Goal: Information Seeking & Learning: Learn about a topic

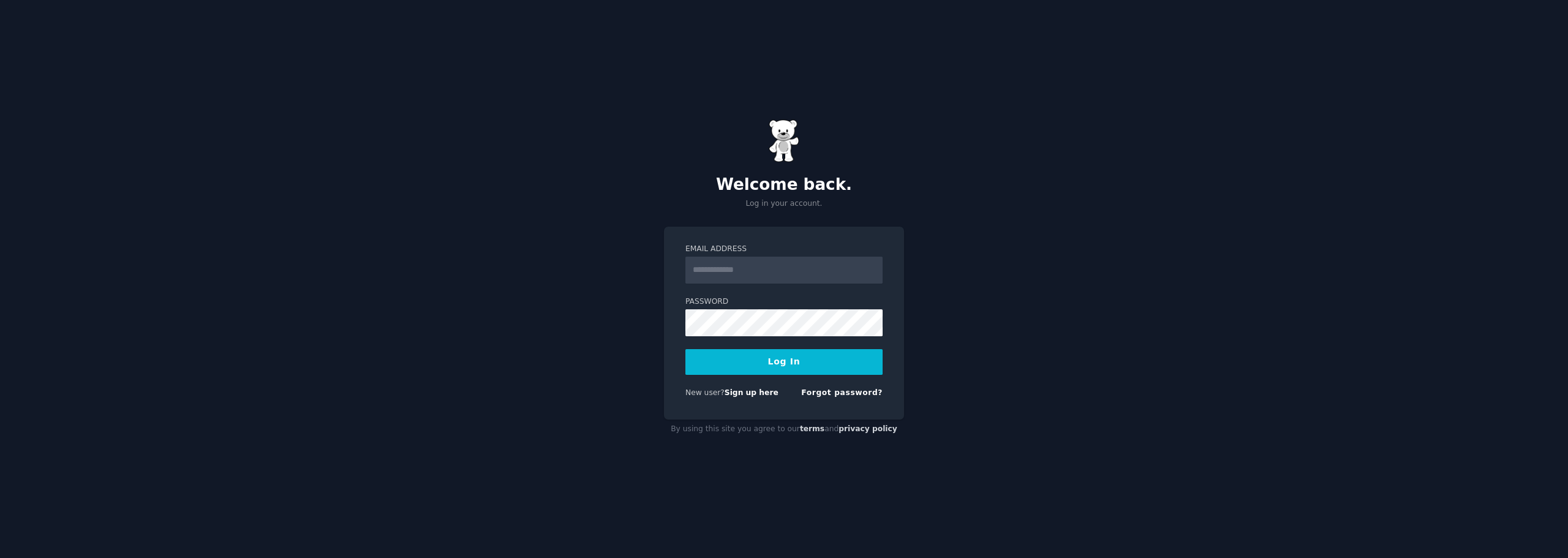
click at [759, 262] on input "Email Address" at bounding box center [784, 270] width 197 height 27
type input "**********"
click at [764, 372] on button "Log In" at bounding box center [784, 362] width 197 height 26
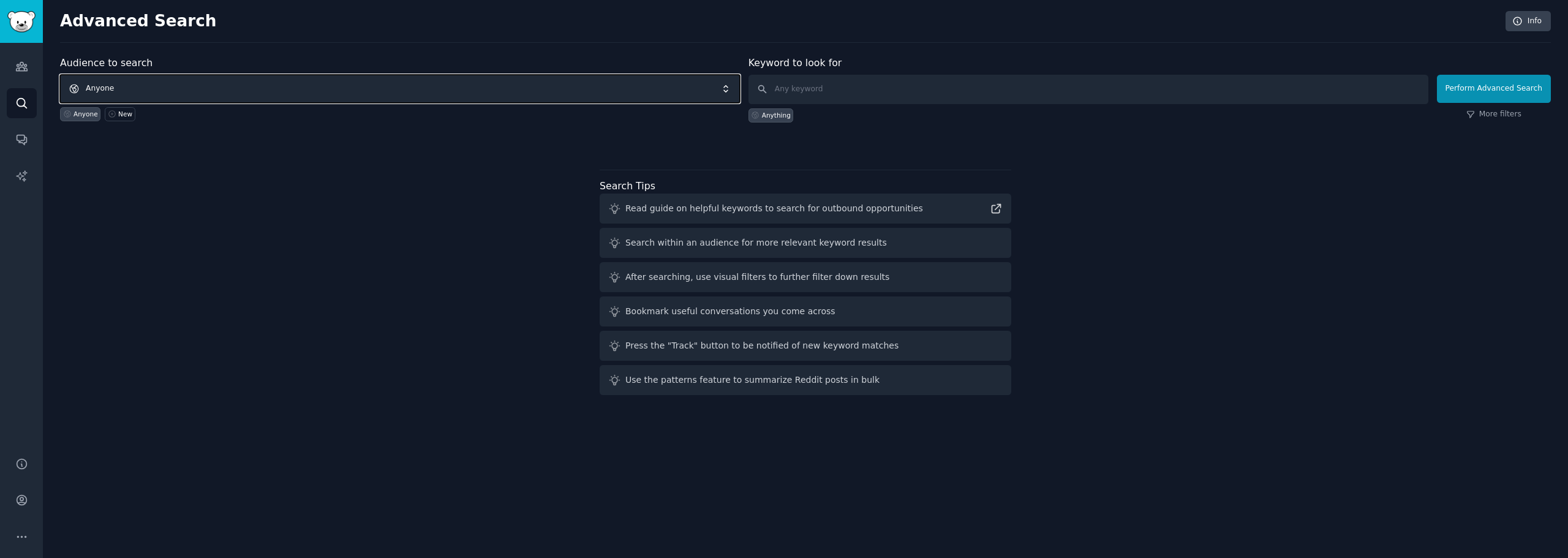
click at [138, 93] on span "Anyone" at bounding box center [400, 88] width 680 height 28
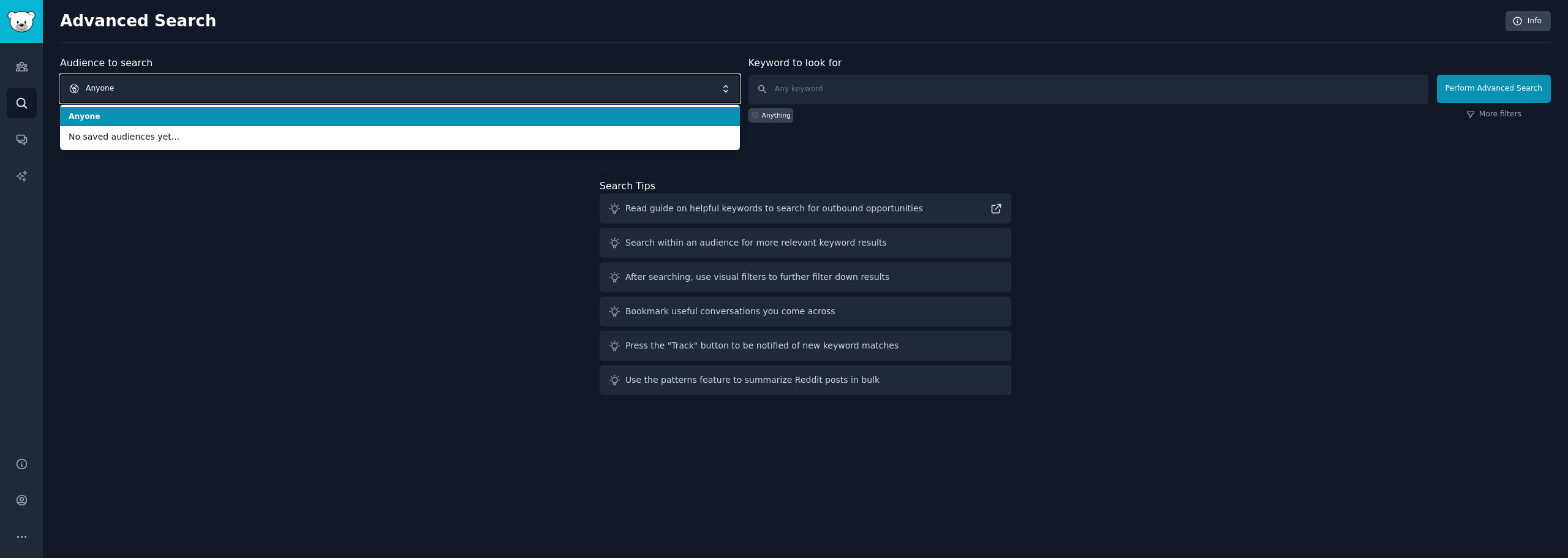
click at [144, 93] on span "Anyone" at bounding box center [400, 88] width 680 height 28
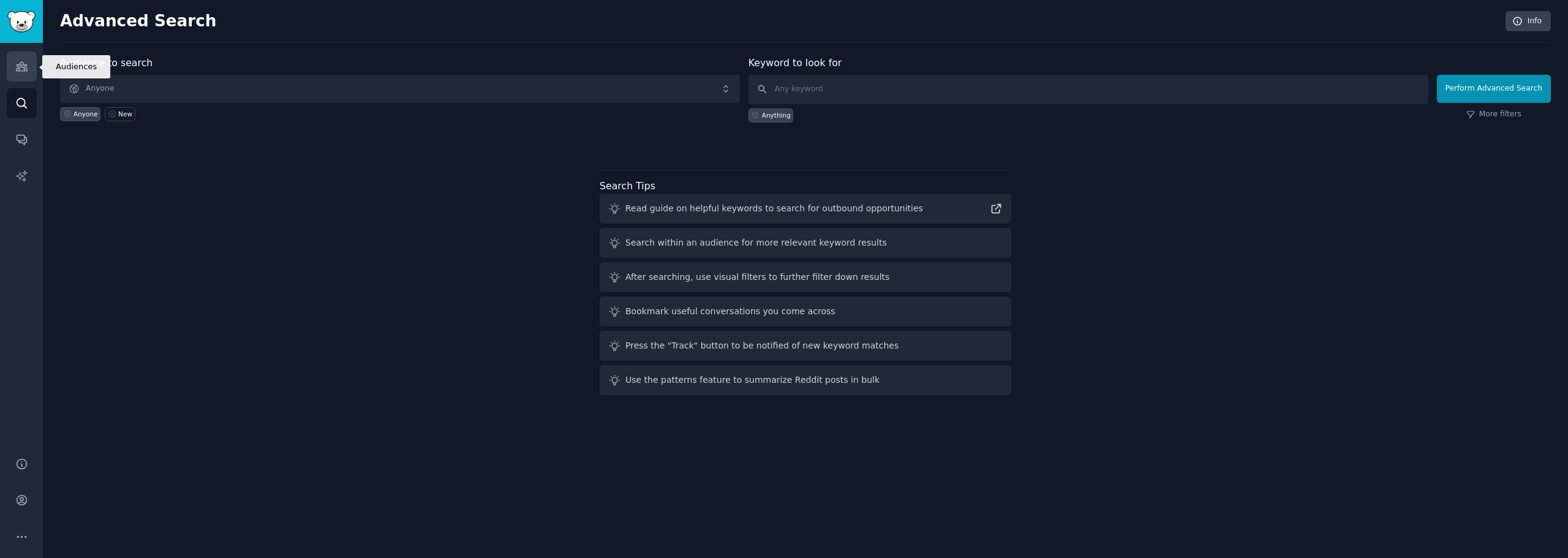
click at [13, 69] on link "Audiences" at bounding box center [21, 66] width 30 height 30
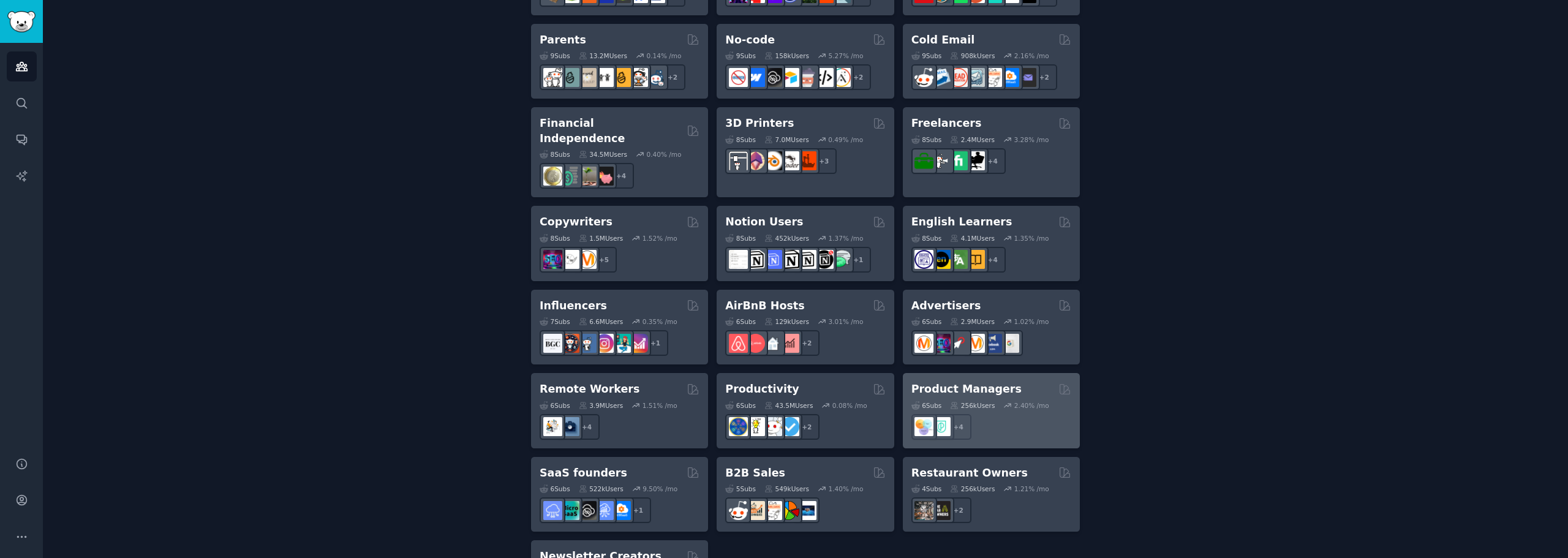
scroll to position [855, 0]
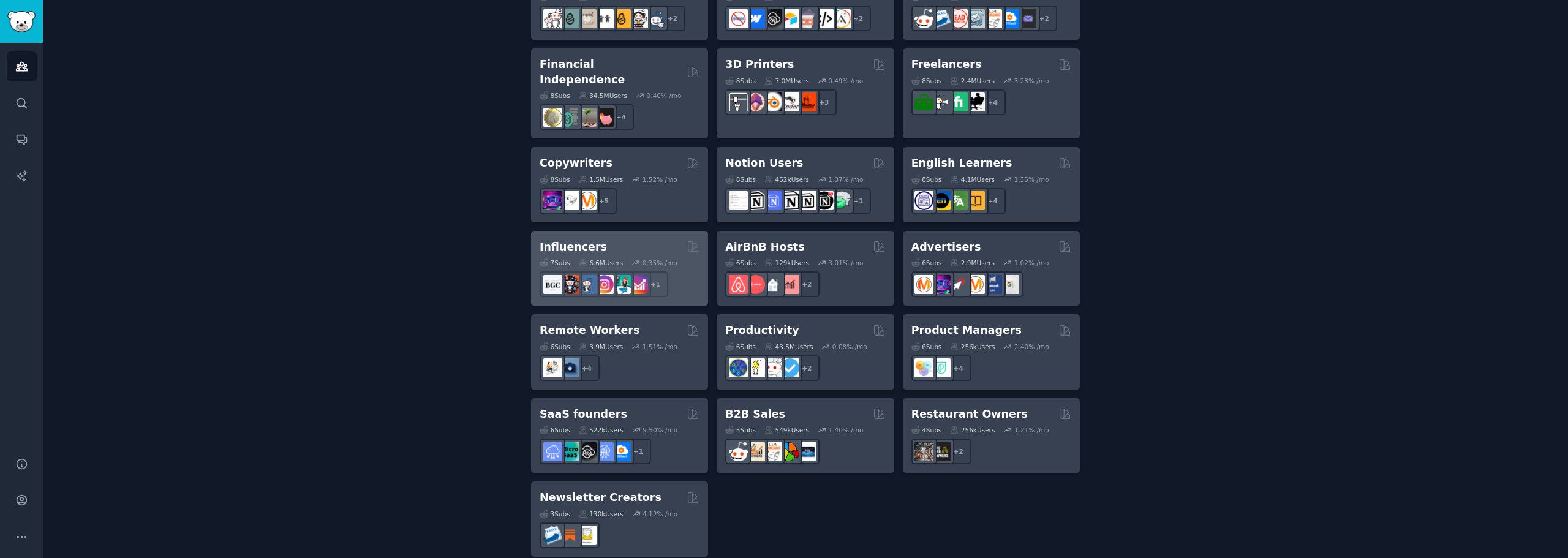
click at [604, 258] on div "6.6M Users" at bounding box center [601, 262] width 45 height 8
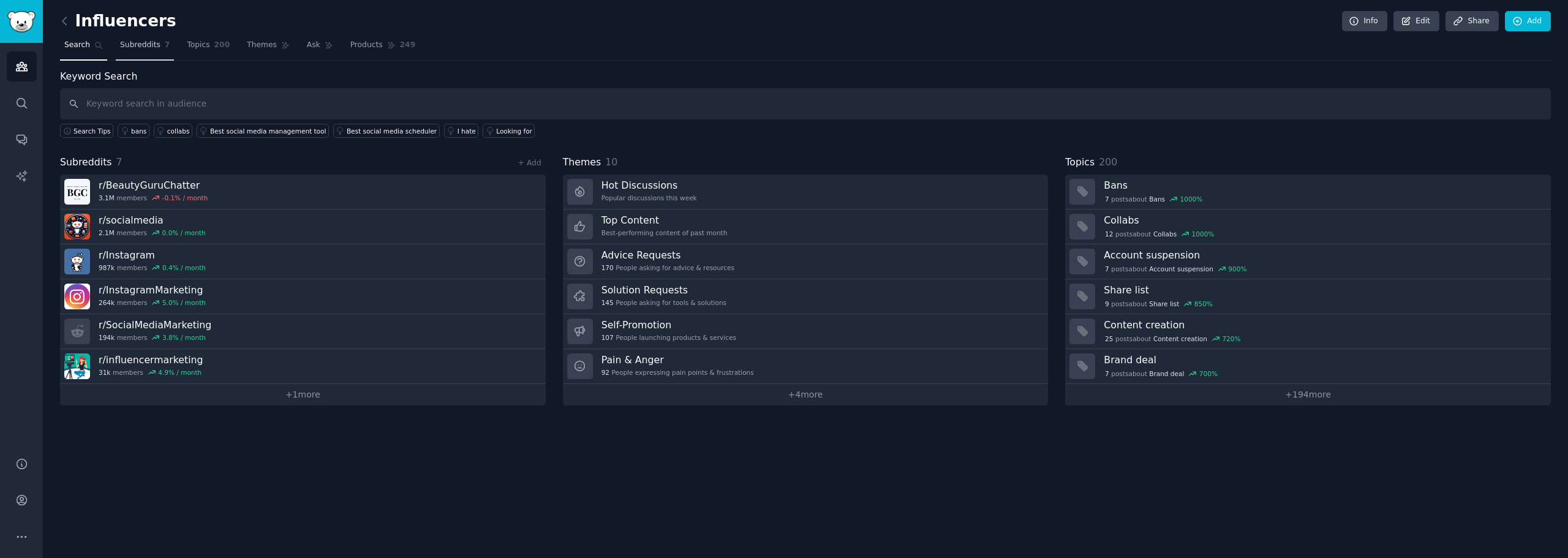
click at [145, 49] on span "Subreddits" at bounding box center [140, 45] width 40 height 11
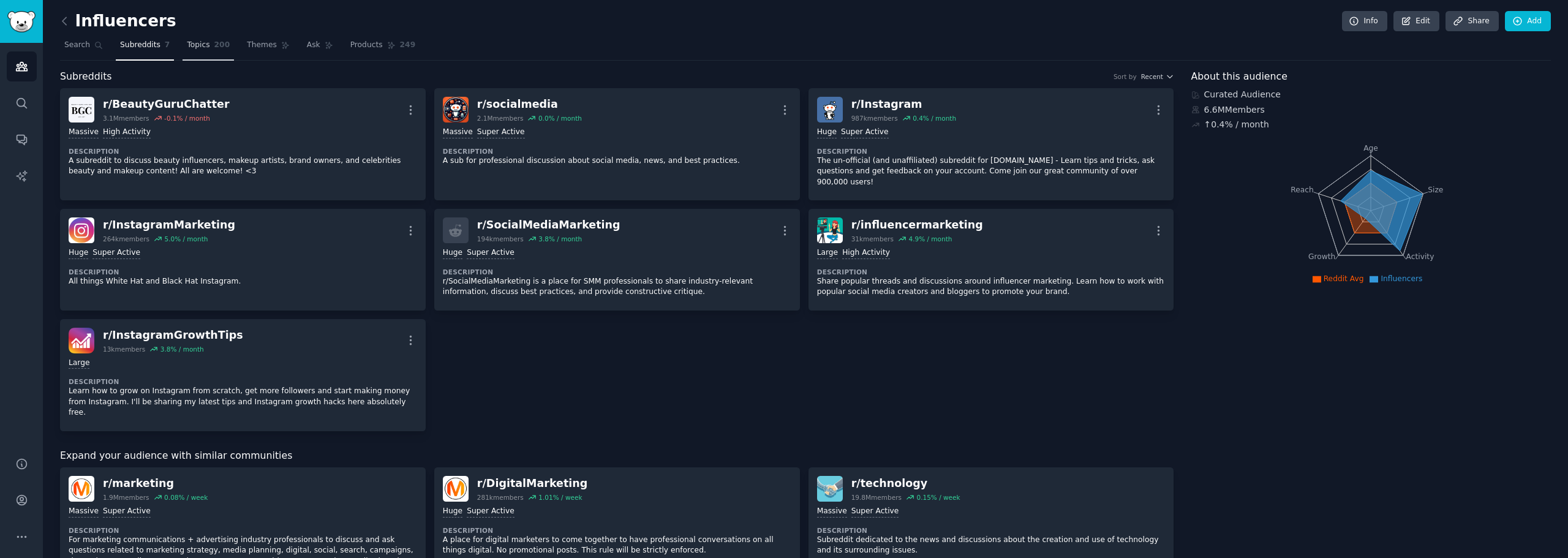
click at [183, 53] on link "Topics 200" at bounding box center [208, 48] width 51 height 25
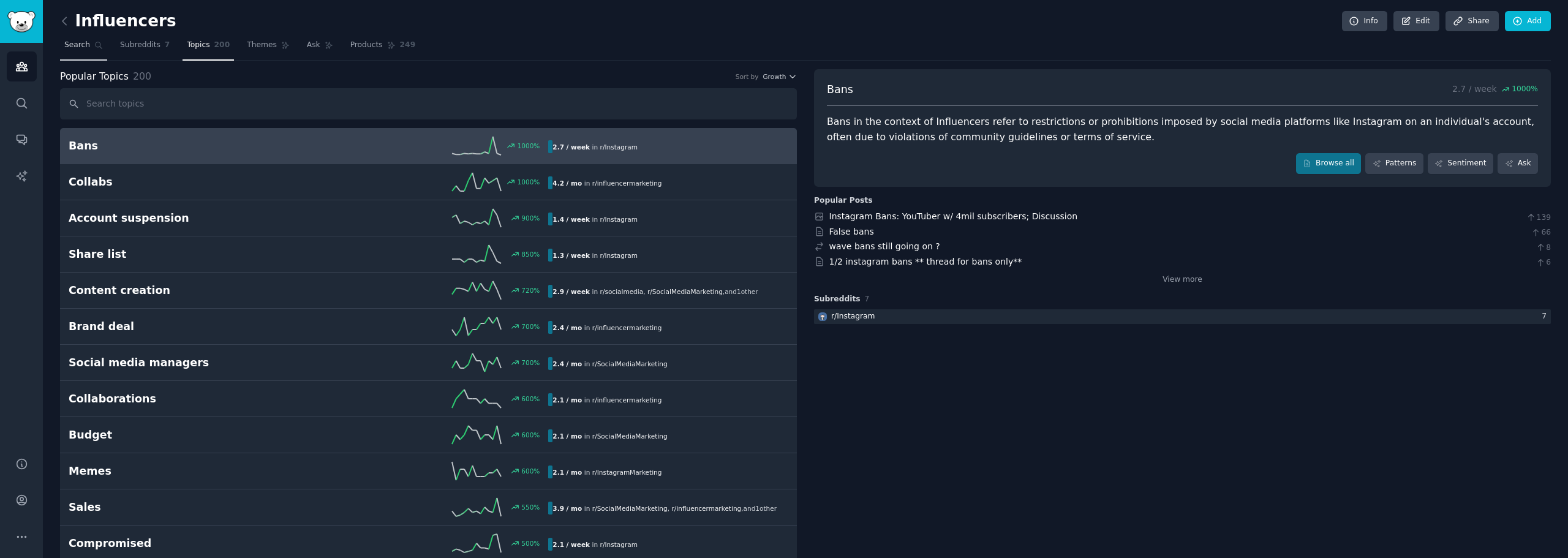
click at [87, 41] on link "Search" at bounding box center [83, 48] width 47 height 25
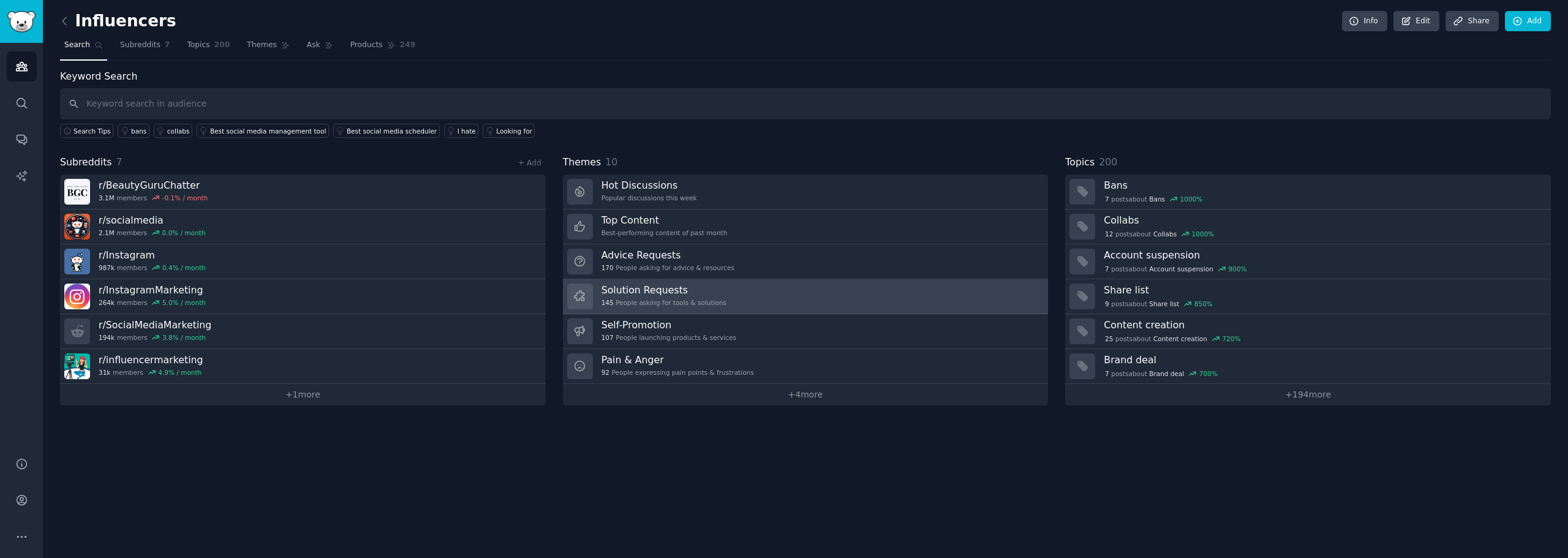
click at [676, 293] on h3 "Solution Requests" at bounding box center [664, 290] width 125 height 13
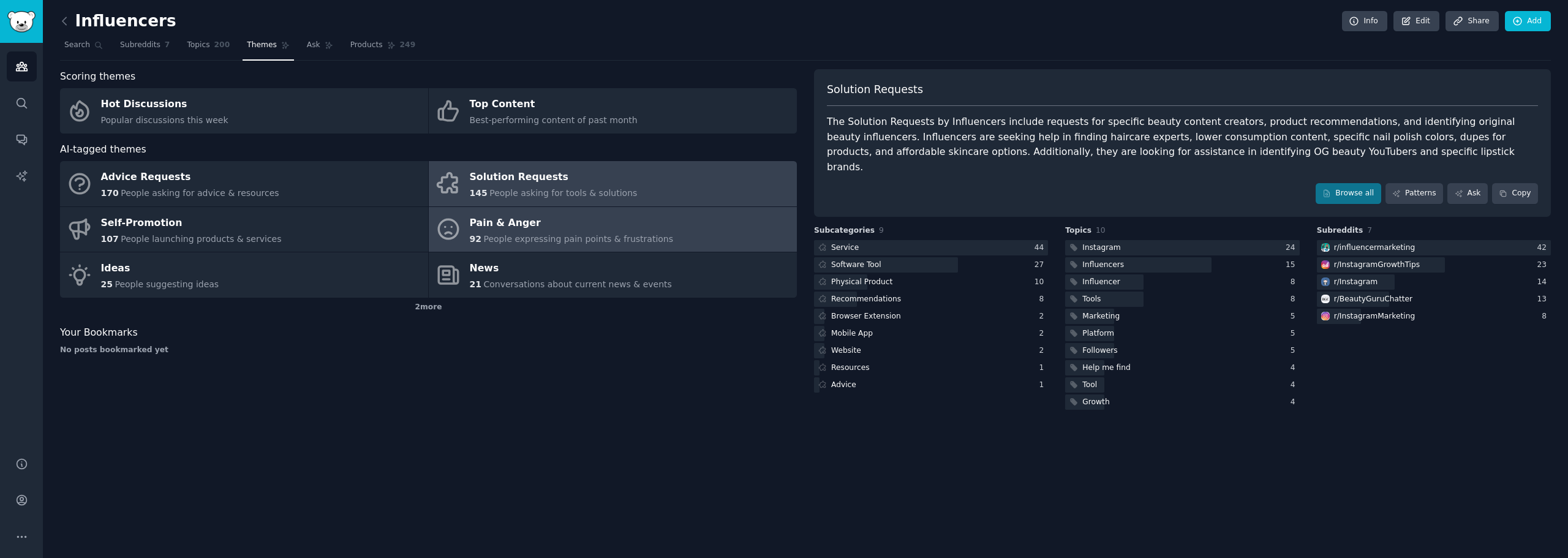
click at [646, 242] on span "People expressing pain points & frustrations" at bounding box center [578, 238] width 190 height 10
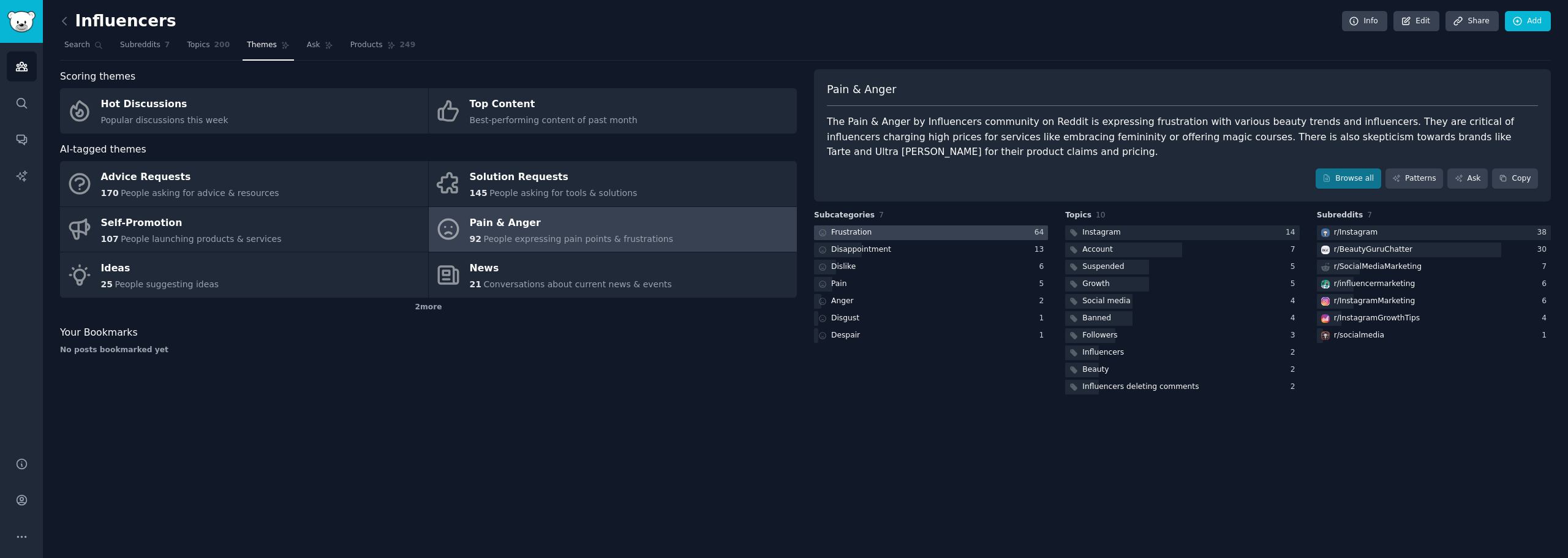
click at [925, 226] on div at bounding box center [931, 233] width 234 height 16
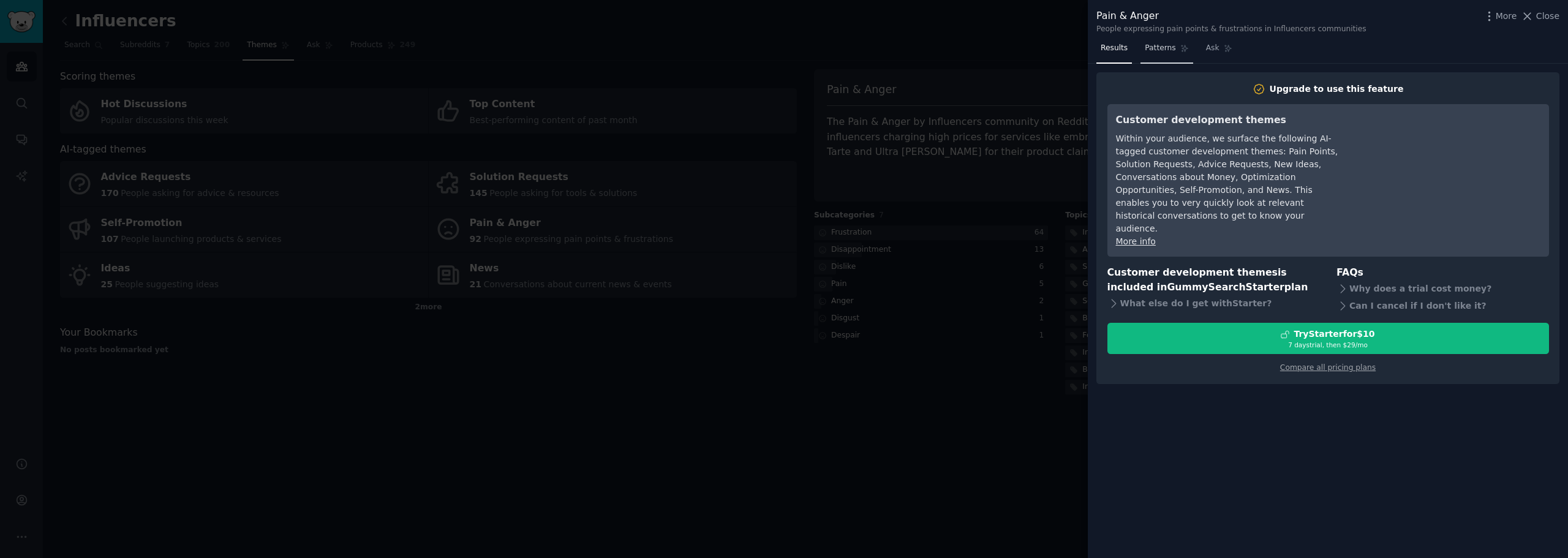
click at [1156, 48] on span "Patterns" at bounding box center [1160, 48] width 31 height 11
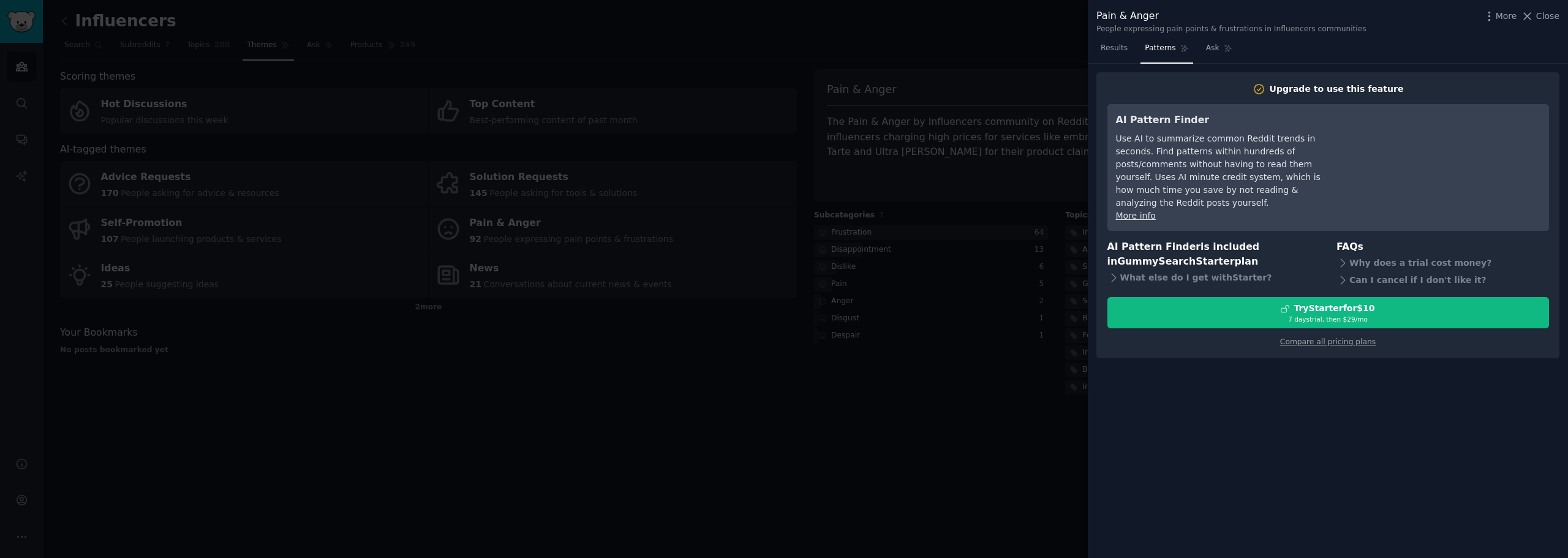
click at [1131, 51] on nav "Results Patterns Ask" at bounding box center [1166, 51] width 140 height 25
click at [1345, 337] on link "Compare all pricing plans" at bounding box center [1327, 341] width 95 height 8
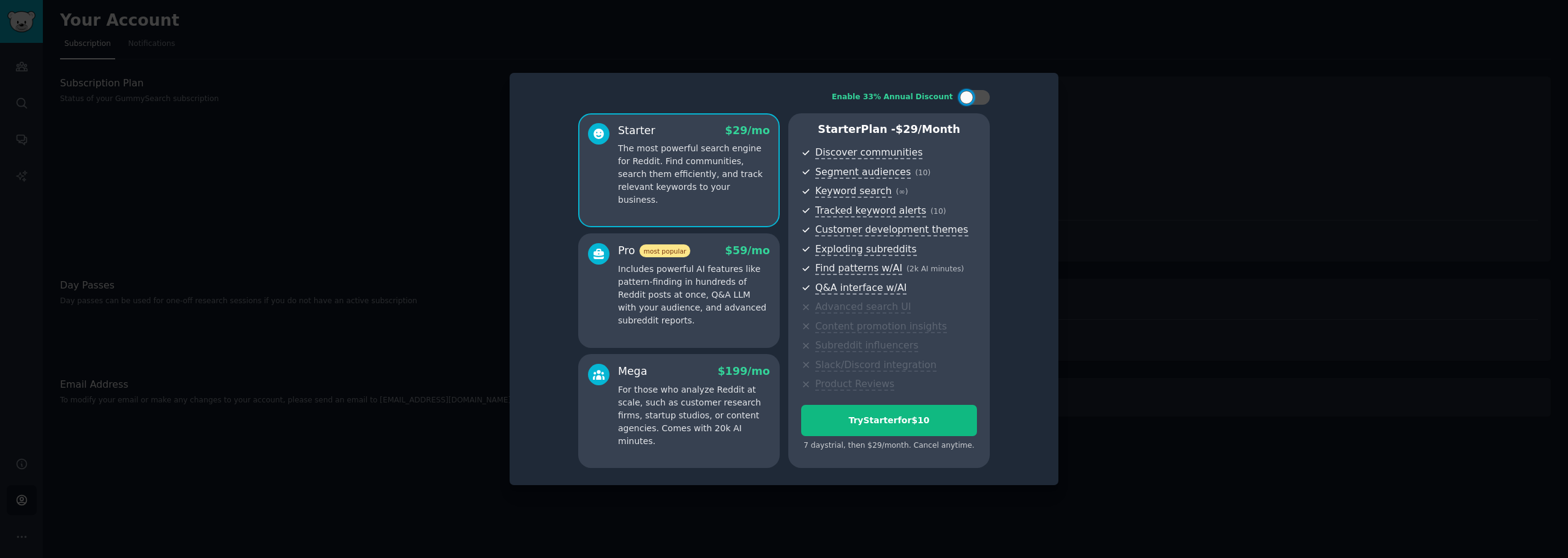
click at [674, 293] on p "Includes powerful AI features like pattern-finding in hundreds of Reddit posts …" at bounding box center [694, 295] width 152 height 64
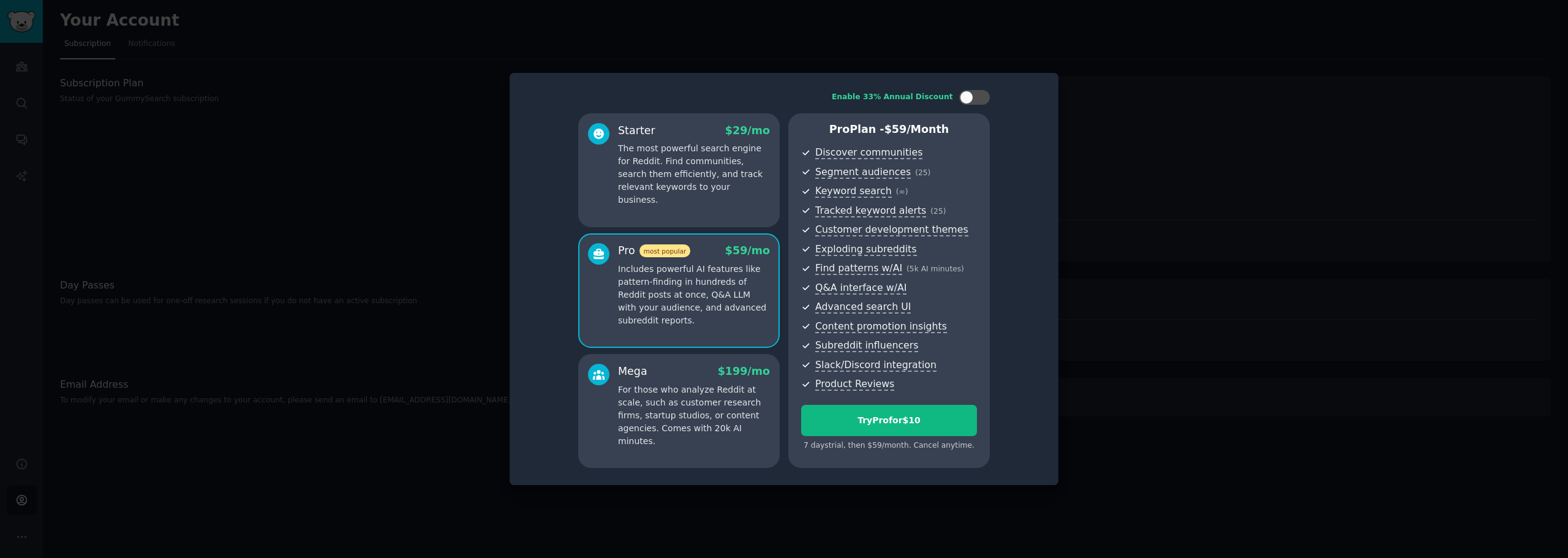
click at [666, 366] on div "Mega $ 199 /mo" at bounding box center [694, 372] width 152 height 16
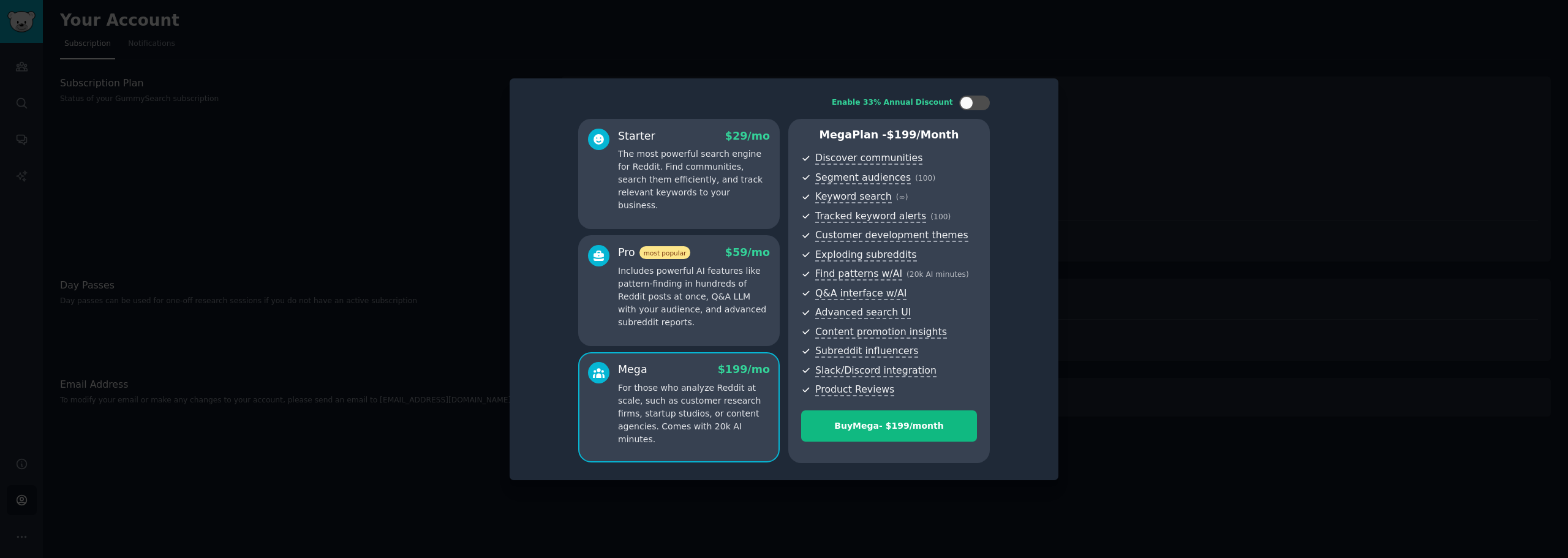
click at [679, 310] on p "Includes powerful AI features like pattern-finding in hundreds of Reddit posts …" at bounding box center [694, 297] width 152 height 64
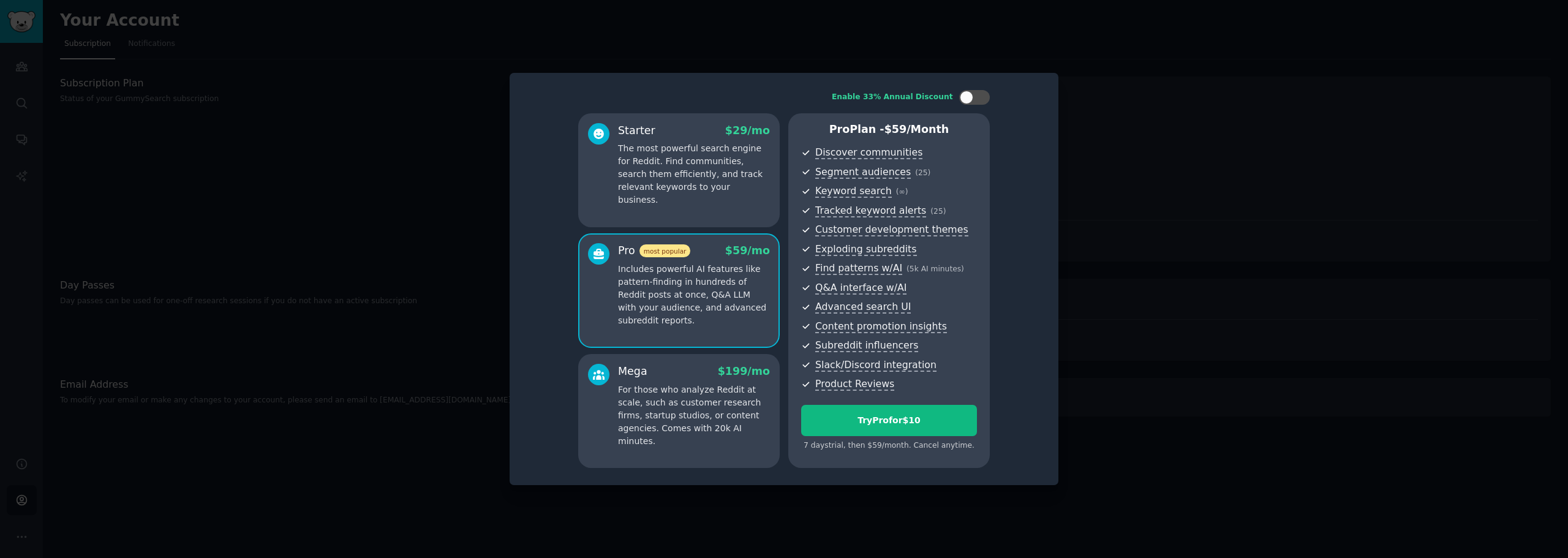
click at [673, 387] on p "For those who analyze Reddit at scale, such as customer research firms, startup…" at bounding box center [694, 415] width 152 height 64
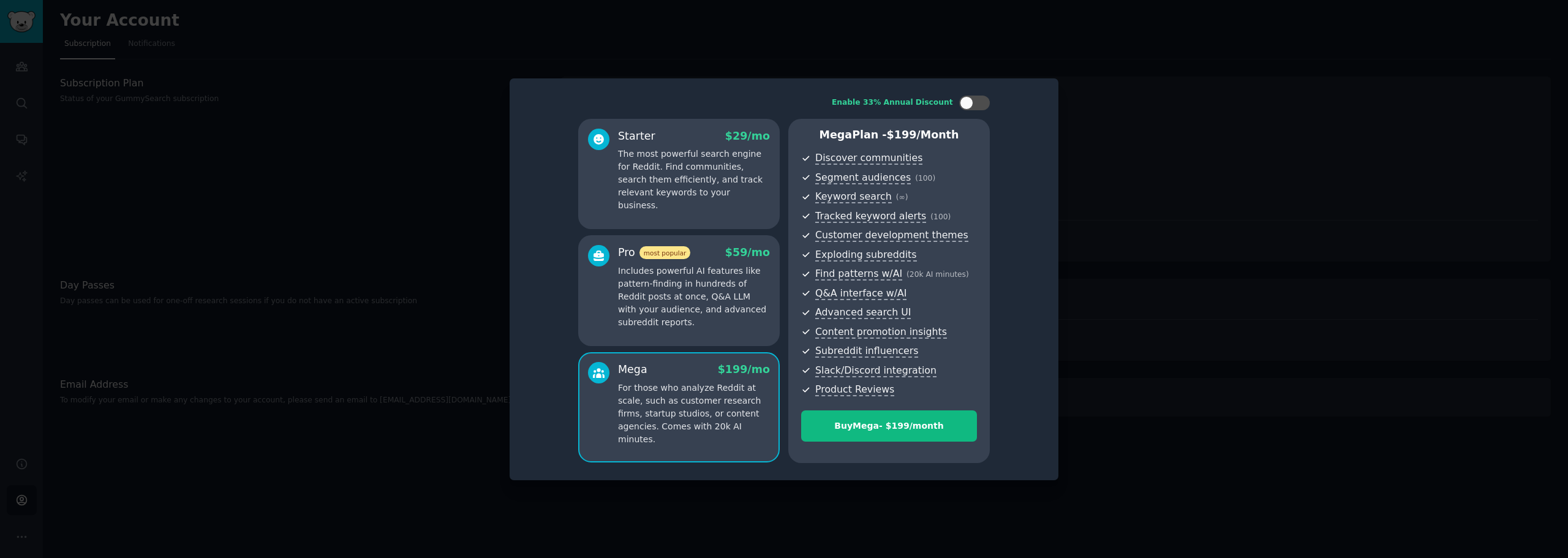
click at [676, 307] on p "Includes powerful AI features like pattern-finding in hundreds of Reddit posts …" at bounding box center [694, 297] width 152 height 64
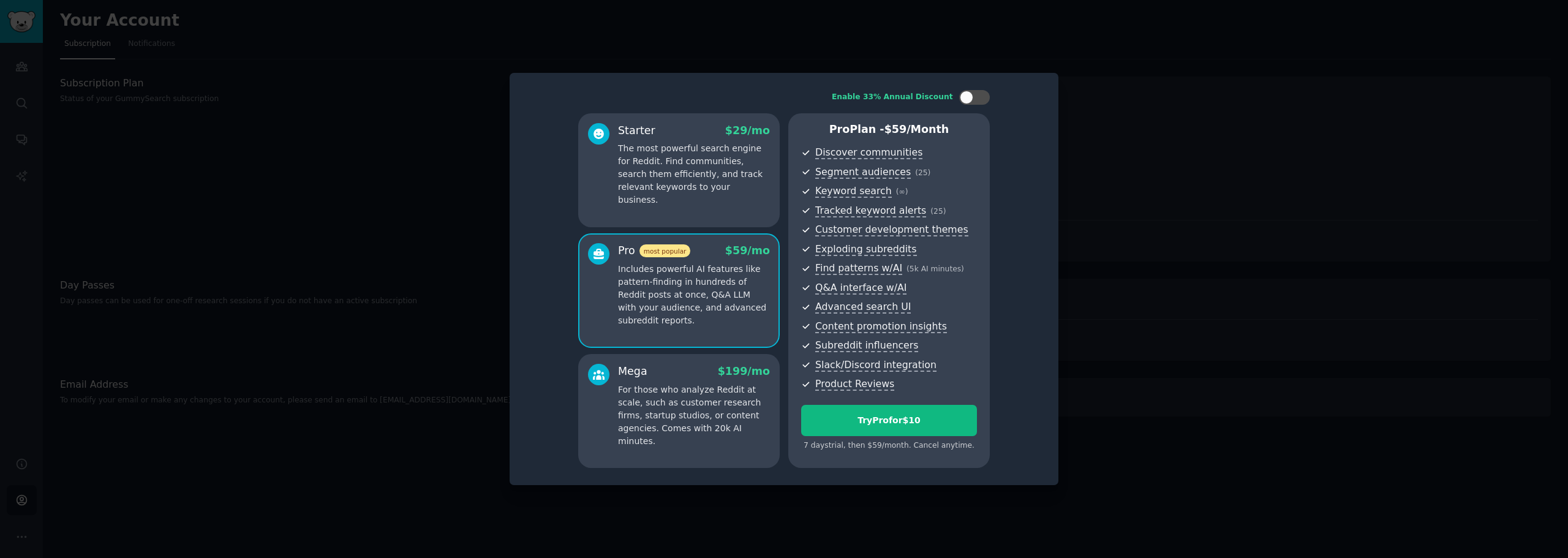
click at [674, 197] on div "Starter $ 29 /mo The most powerful search engine for Reddit. Find communities, …" at bounding box center [679, 171] width 201 height 114
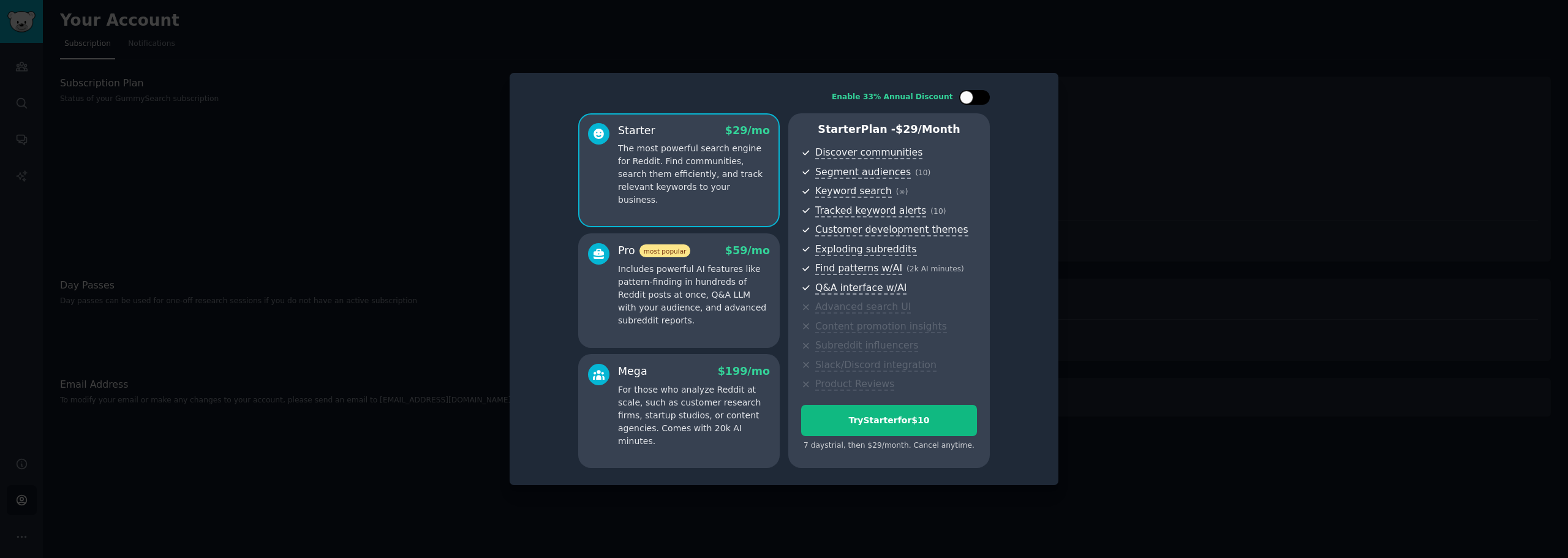
click at [979, 94] on div at bounding box center [980, 97] width 6 height 6
click at [977, 95] on div at bounding box center [982, 97] width 14 height 14
click at [977, 95] on div at bounding box center [980, 97] width 6 height 6
click at [977, 95] on div at bounding box center [982, 97] width 14 height 14
checkbox input "false"
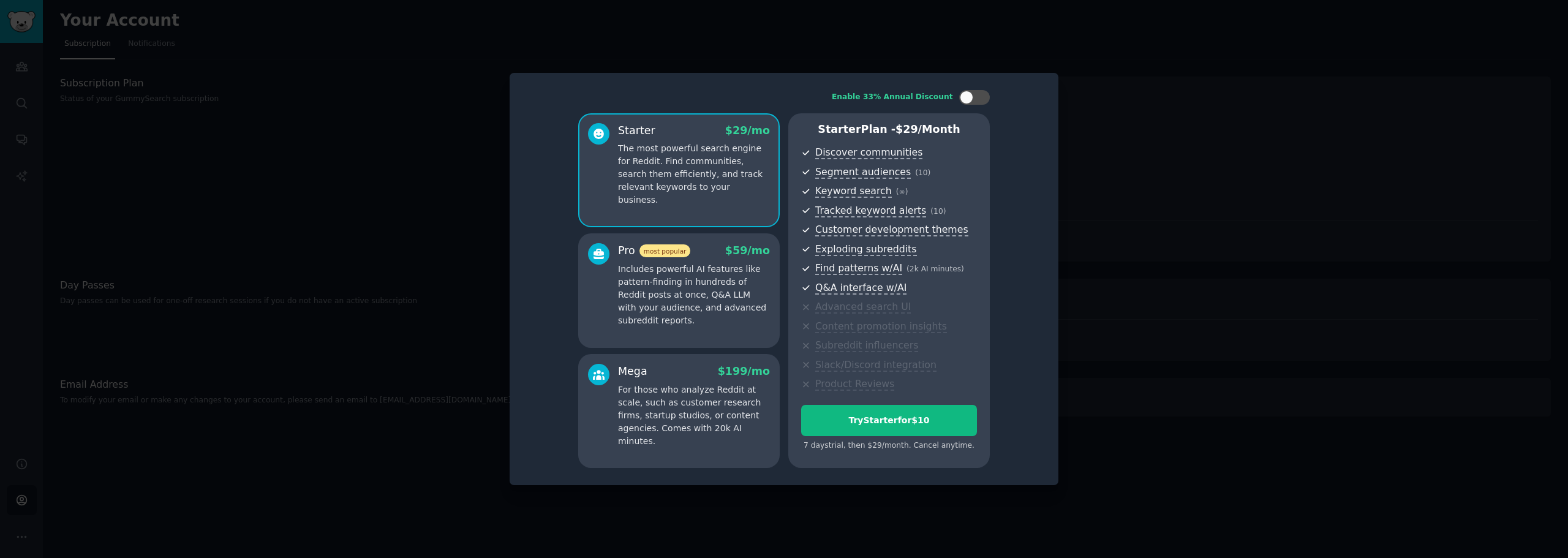
drag, startPoint x: 637, startPoint y: 310, endPoint x: 644, endPoint y: 302, distance: 10.6
click at [639, 310] on p "Includes powerful AI features like pattern-finding in hundreds of Reddit posts …" at bounding box center [694, 295] width 152 height 64
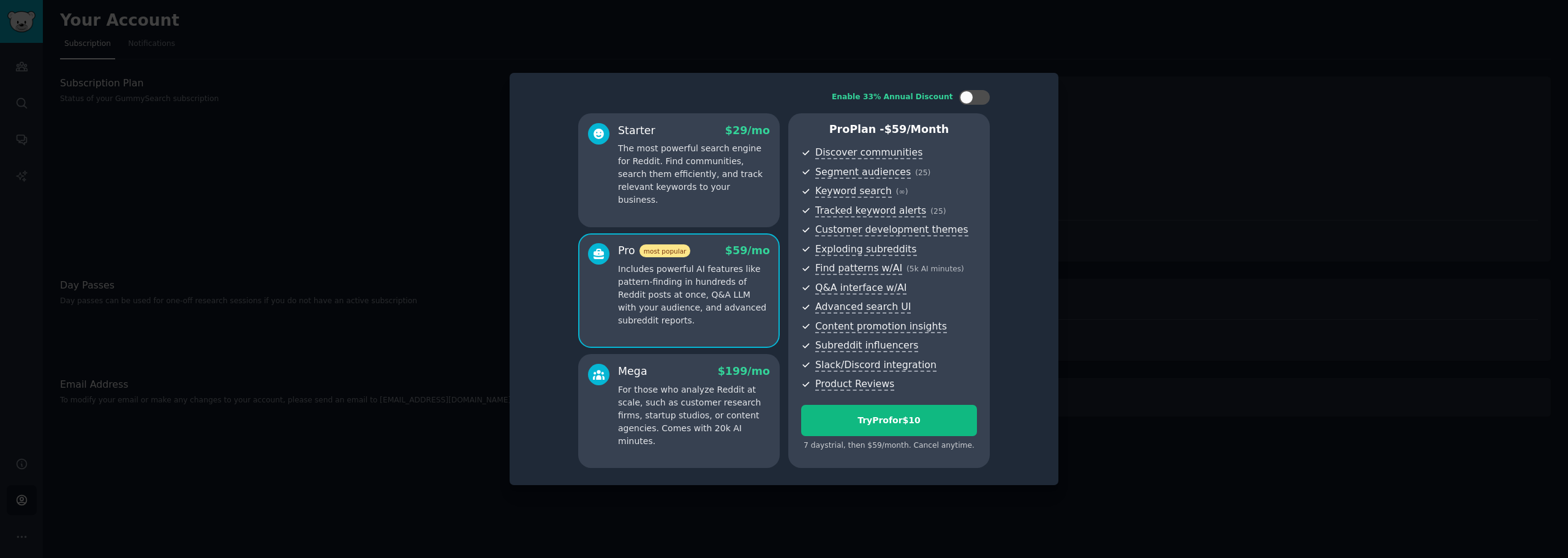
click at [670, 195] on div "Starter $ 29 /mo The most powerful search engine for Reddit. Find communities, …" at bounding box center [679, 171] width 201 height 114
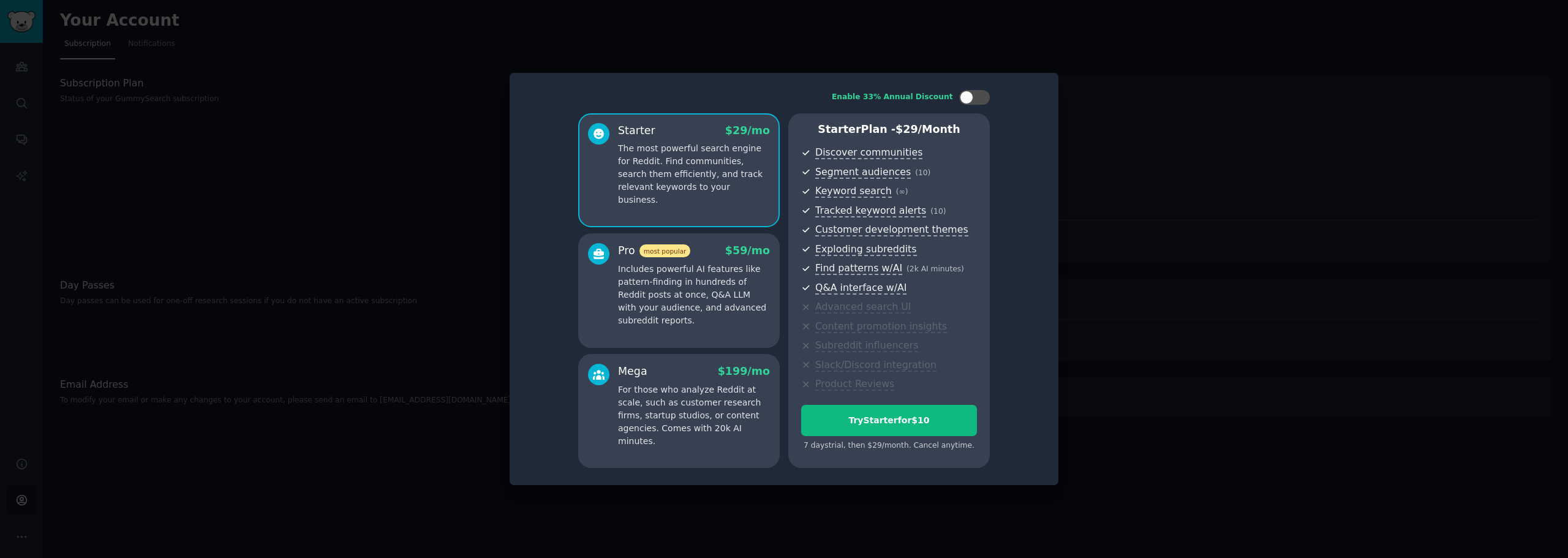
click at [1155, 317] on div at bounding box center [784, 279] width 1568 height 558
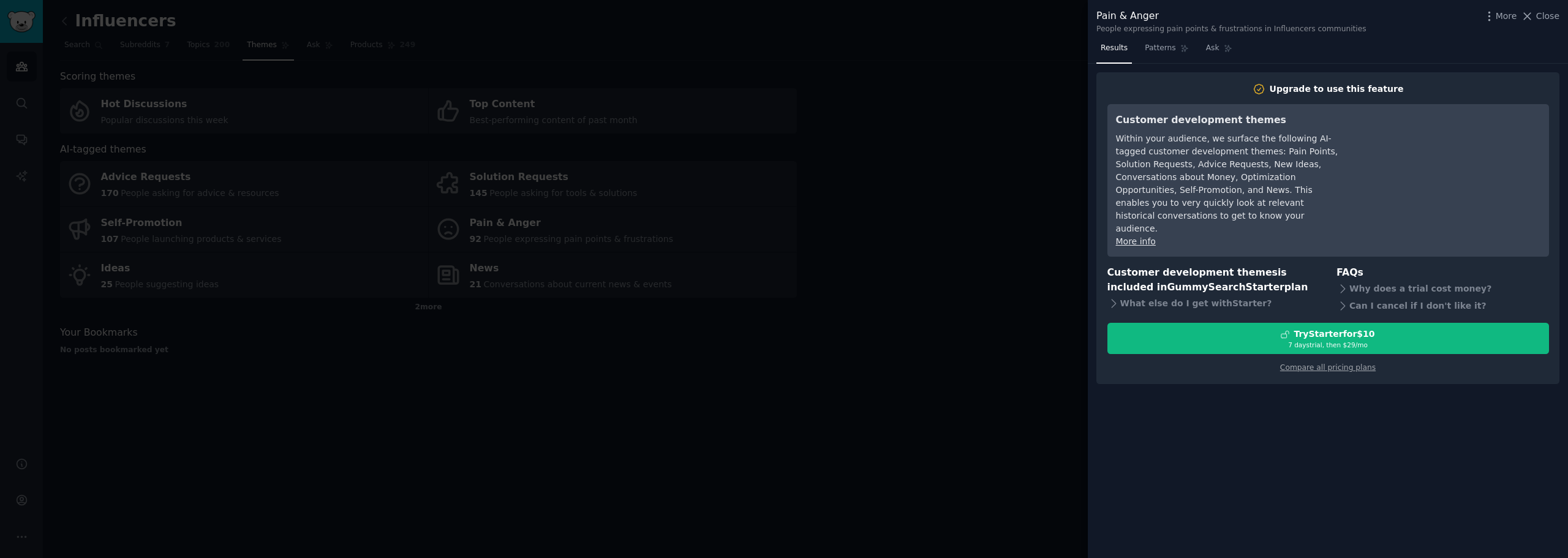
click at [870, 452] on div at bounding box center [784, 279] width 1568 height 558
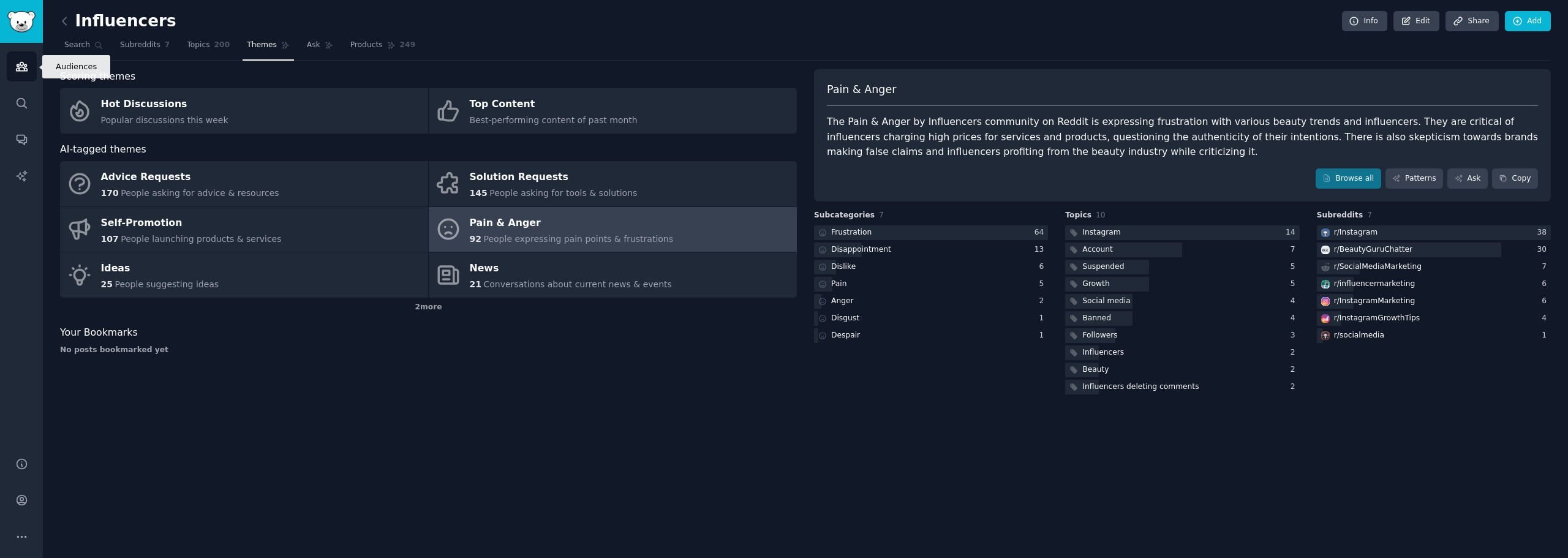
click at [26, 67] on icon "Sidebar" at bounding box center [22, 66] width 13 height 13
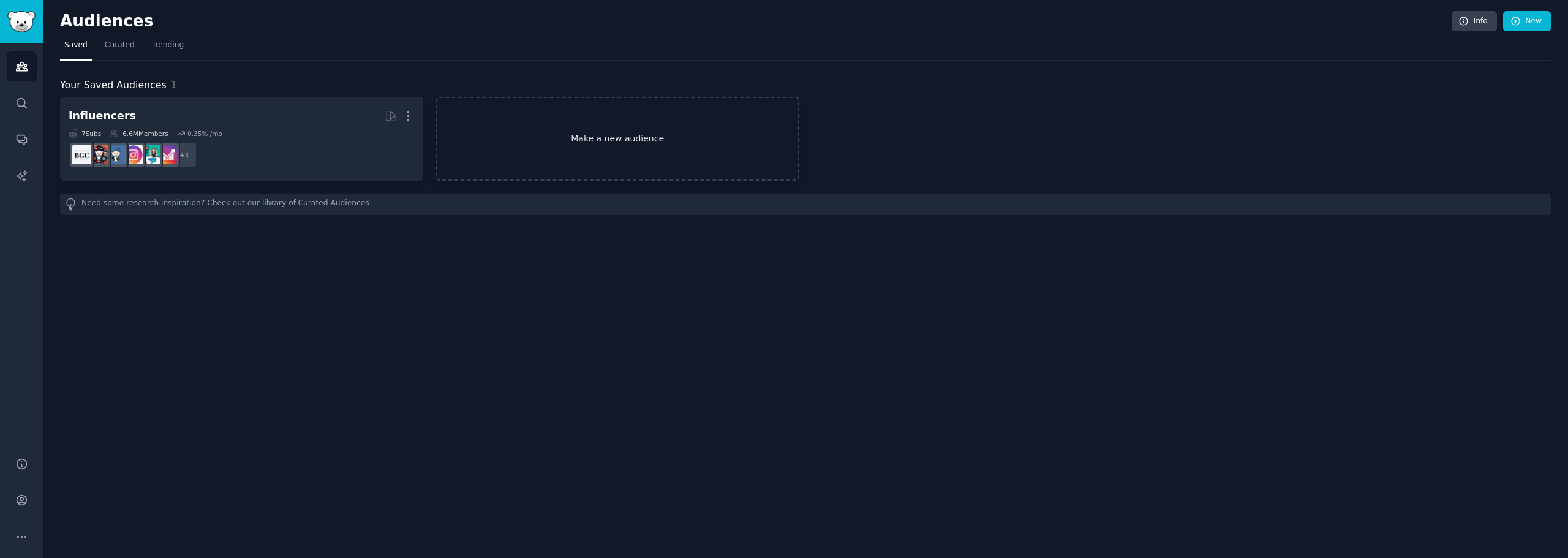
click at [554, 135] on link "Make a new audience" at bounding box center [618, 138] width 363 height 84
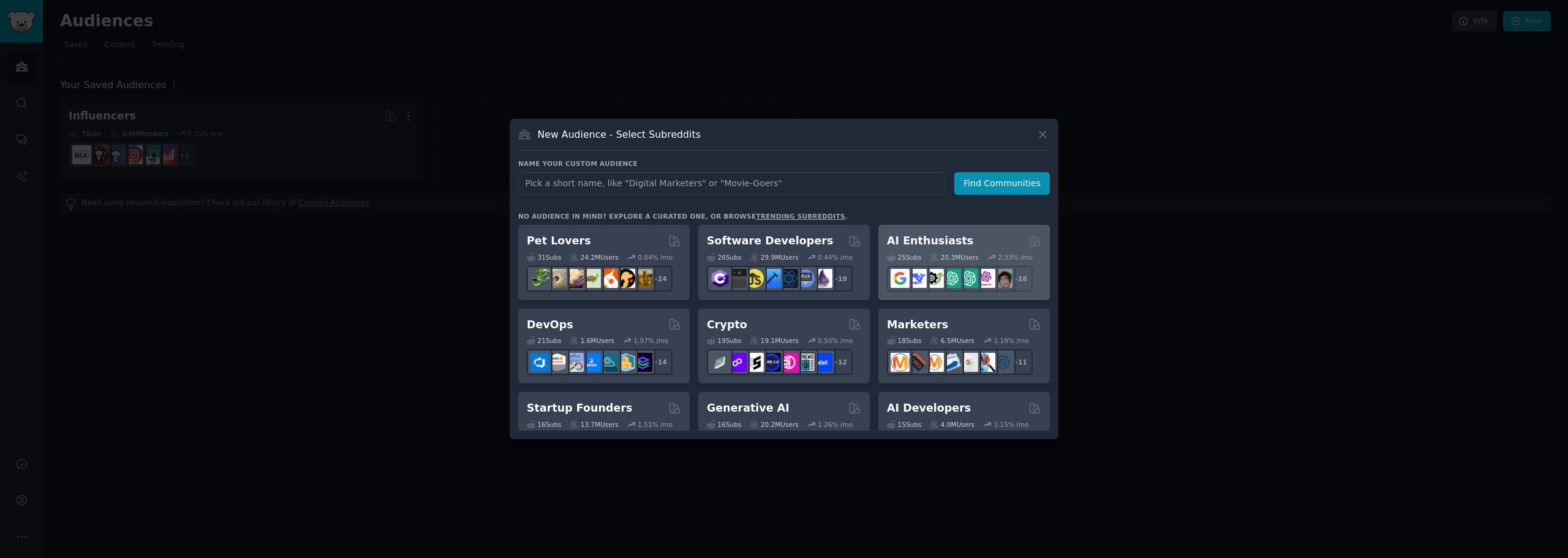
click at [924, 253] on div "25 Sub s 20.3M Users 2.33 % /mo" at bounding box center [964, 257] width 154 height 8
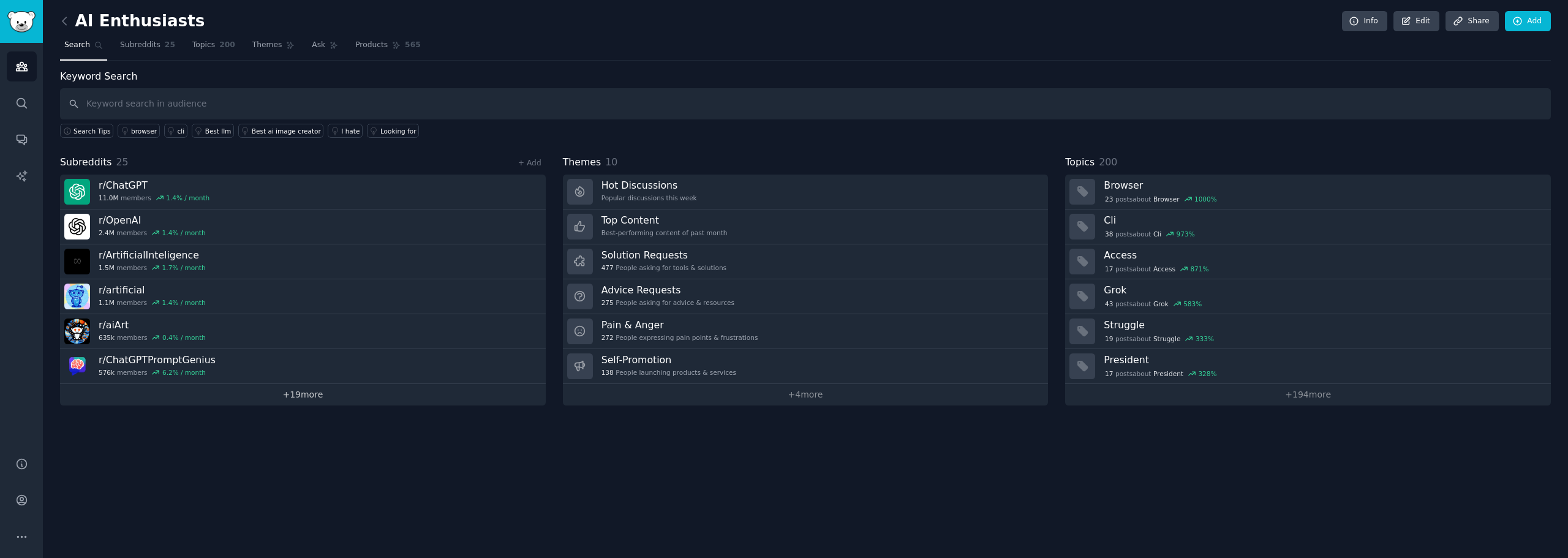
click at [276, 395] on link "+ 19 more" at bounding box center [302, 394] width 485 height 21
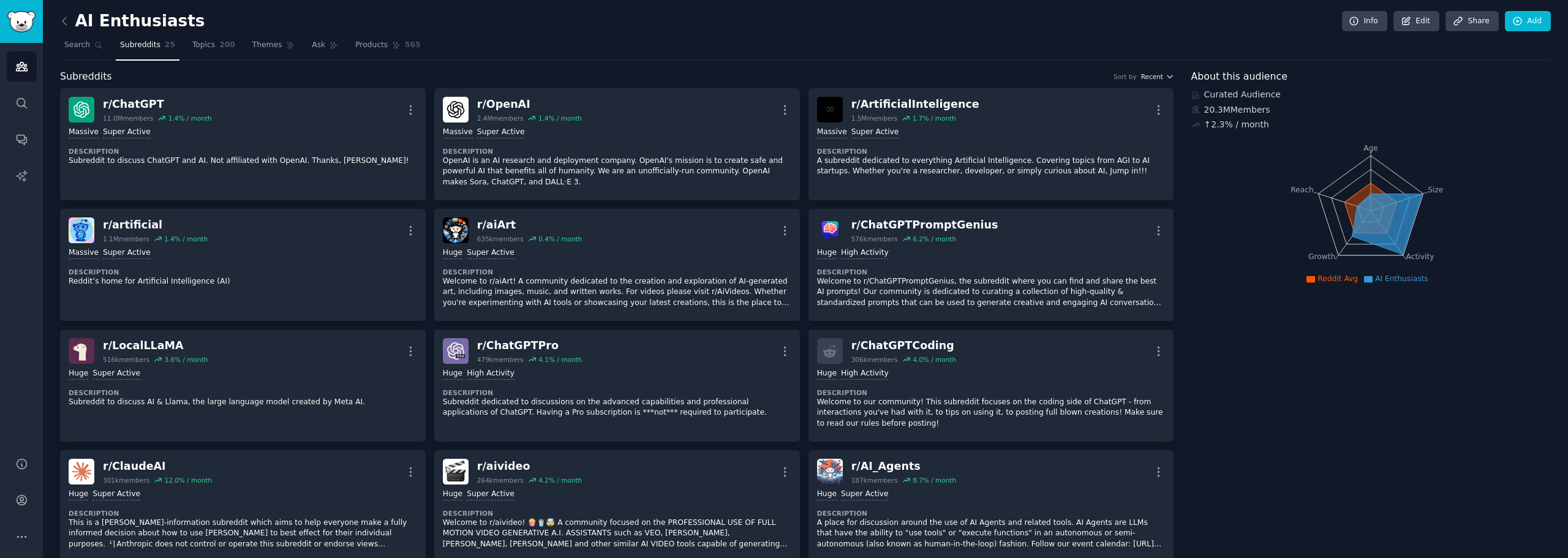
click at [1153, 75] on span "Recent" at bounding box center [1152, 76] width 22 height 8
click at [1245, 185] on icon "Age Size Activity Growth Reach" at bounding box center [1371, 211] width 359 height 154
click at [24, 103] on icon "Sidebar" at bounding box center [21, 103] width 10 height 10
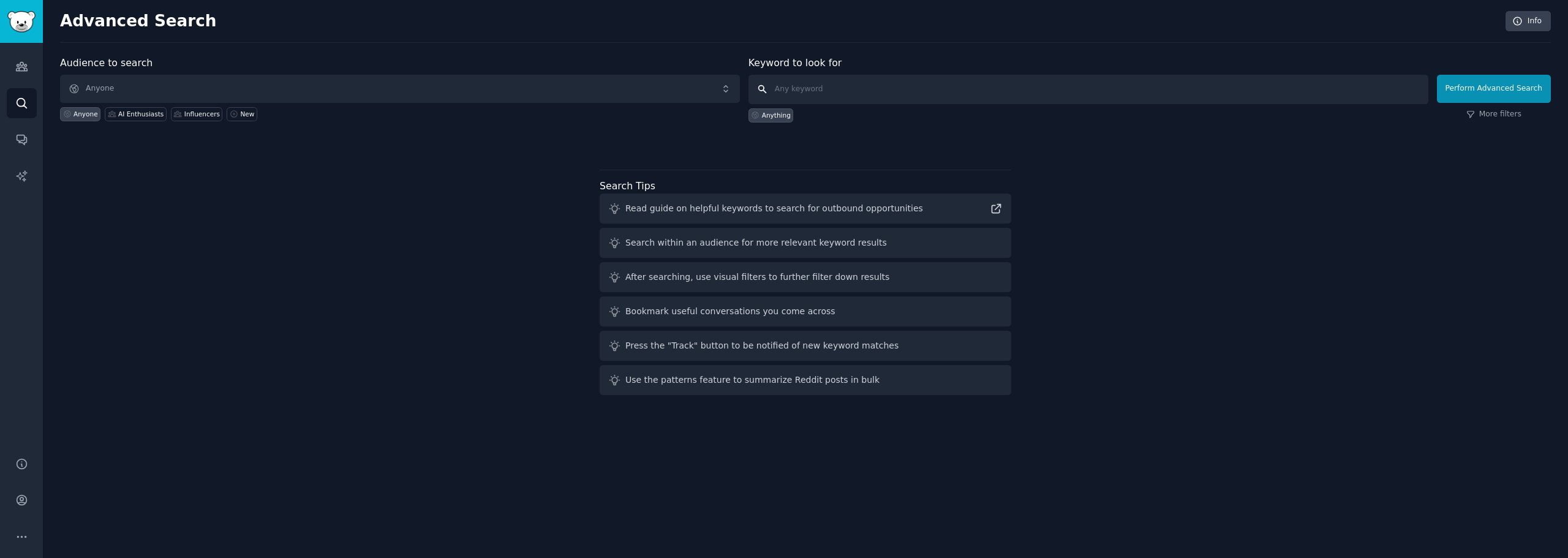
click at [851, 91] on input "text" at bounding box center [1088, 89] width 680 height 29
click at [1499, 110] on link "More filters" at bounding box center [1493, 114] width 55 height 11
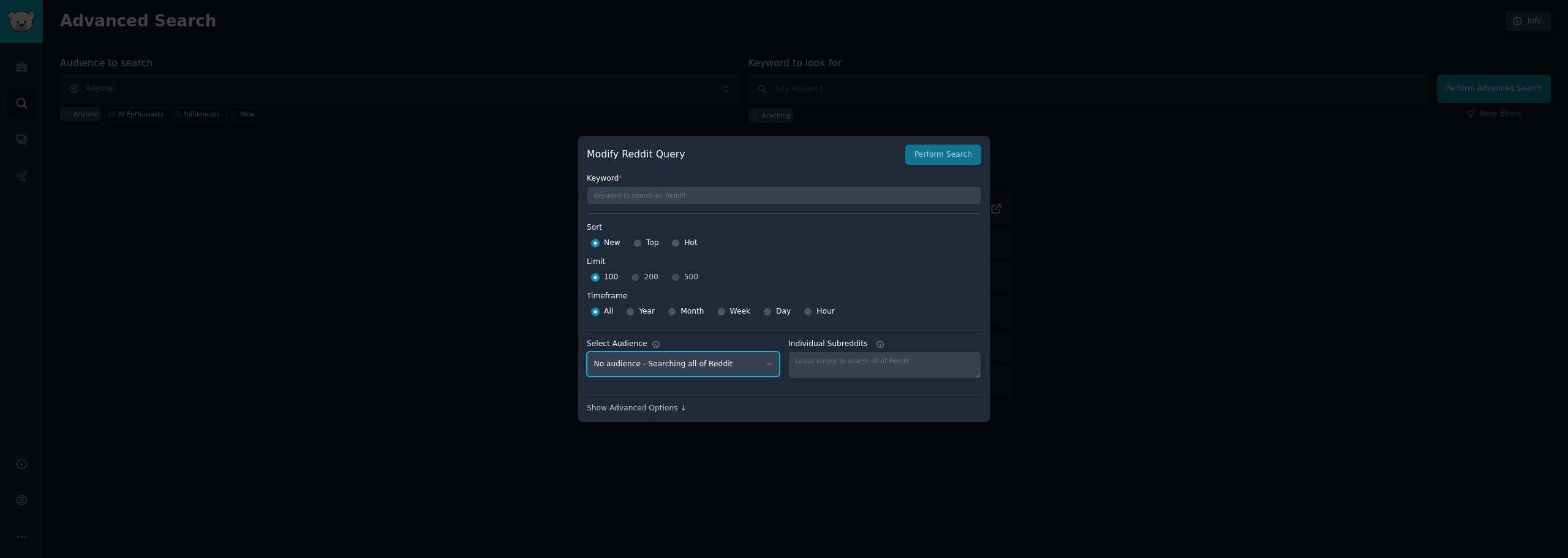
click at [676, 363] on select "No audience - Searching all of Reddit AI Enthusiasts - 25 Subreddits Influencer…" at bounding box center [683, 364] width 193 height 25
click at [676, 365] on select "No audience - Searching all of Reddit AI Enthusiasts - 25 Subreddits Influencer…" at bounding box center [683, 364] width 193 height 25
click at [709, 361] on select "No audience - Searching all of Reddit AI Enthusiasts - 25 Subreddits Influencer…" at bounding box center [683, 364] width 193 height 25
click at [709, 361] on select "No audience - Searching all of Reddit AI Enthusiasts - 25 Subreddits Influencer…" at bounding box center [683, 364] width 193 height 25
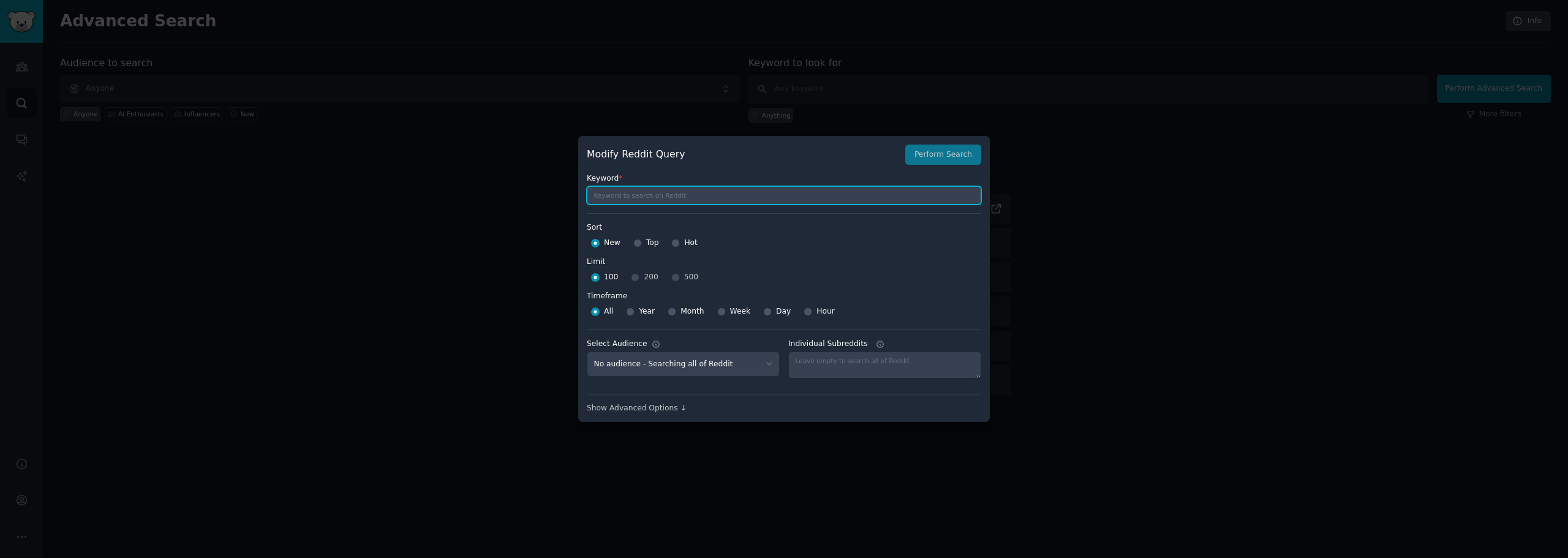
click at [680, 200] on input "text" at bounding box center [784, 195] width 395 height 18
type input "tiktok"
click at [1223, 337] on div at bounding box center [784, 279] width 1568 height 558
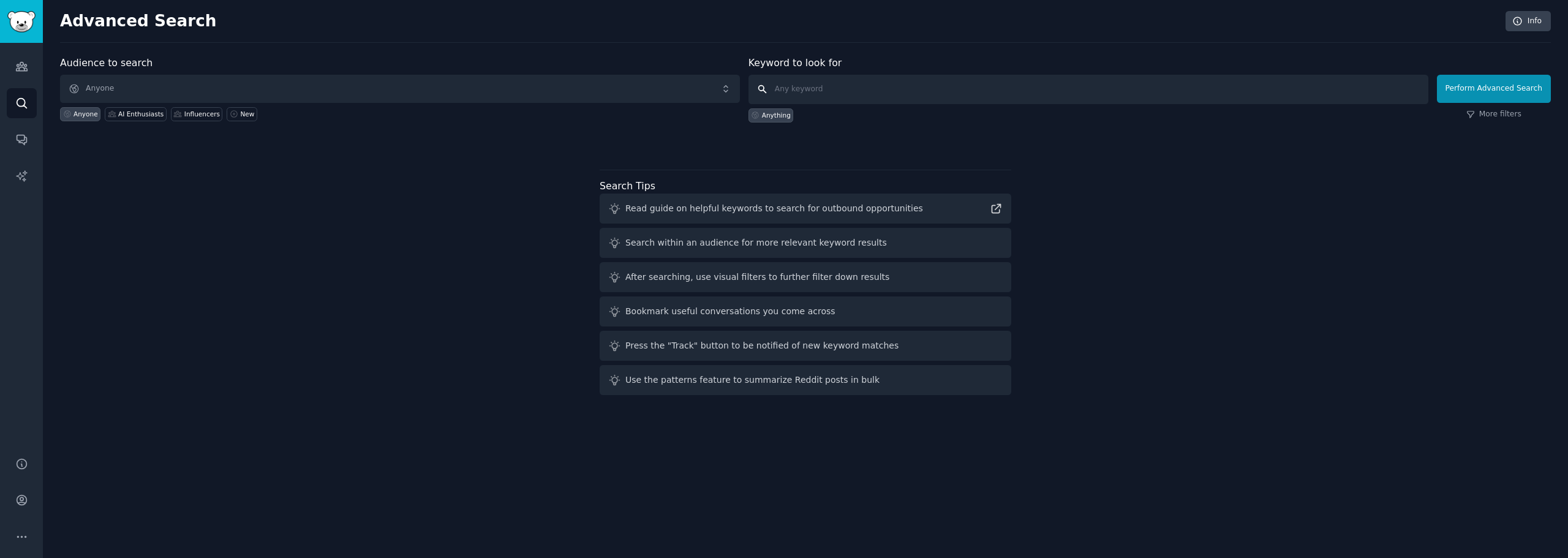
click at [829, 93] on input "text" at bounding box center [1088, 89] width 680 height 29
type input "tiktok"
click button "Perform Advanced Search" at bounding box center [1494, 88] width 114 height 28
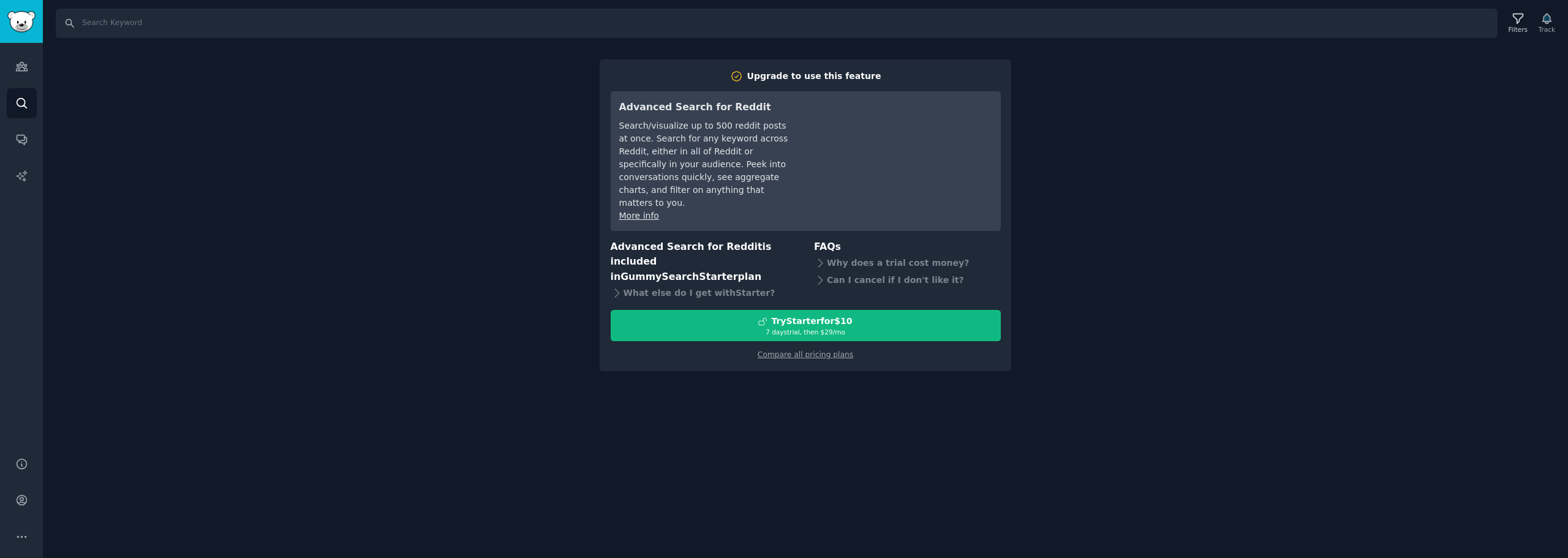
click at [1075, 206] on div "Search Filters Track Upgrade to use this feature Advanced Search for Reddit Sea…" at bounding box center [805, 279] width 1525 height 558
click at [21, 66] on icon "Sidebar" at bounding box center [22, 66] width 13 height 13
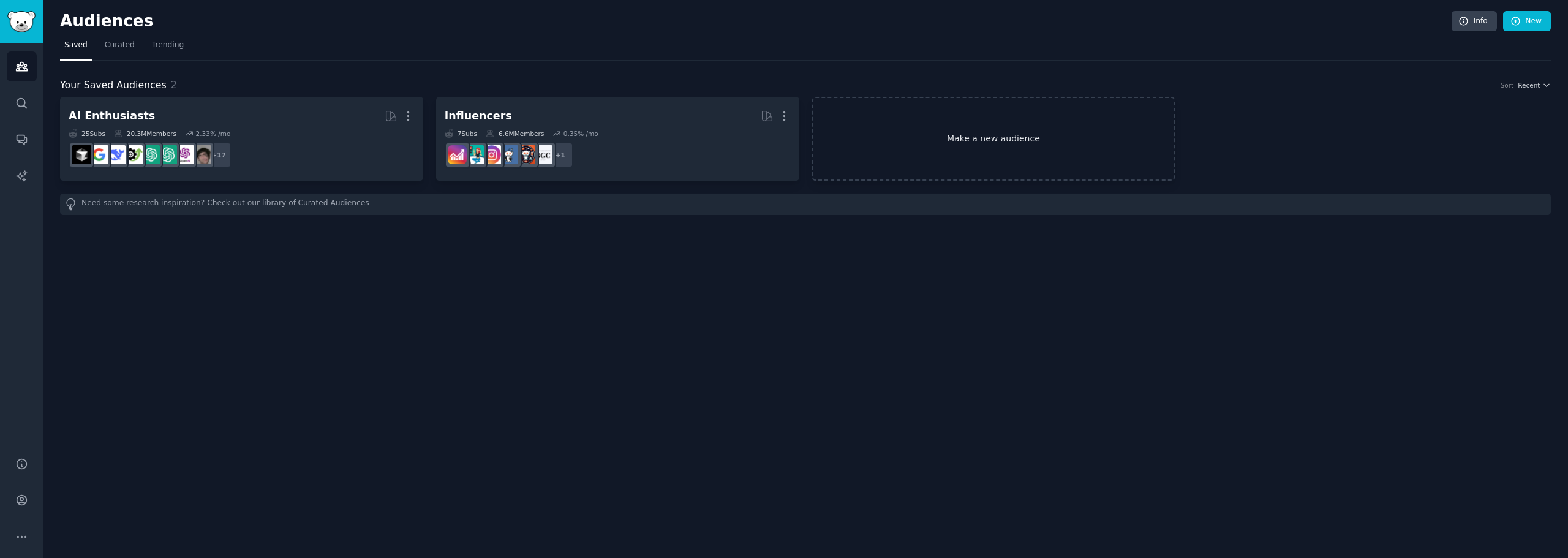
click at [1002, 130] on link "Make a new audience" at bounding box center [994, 138] width 363 height 84
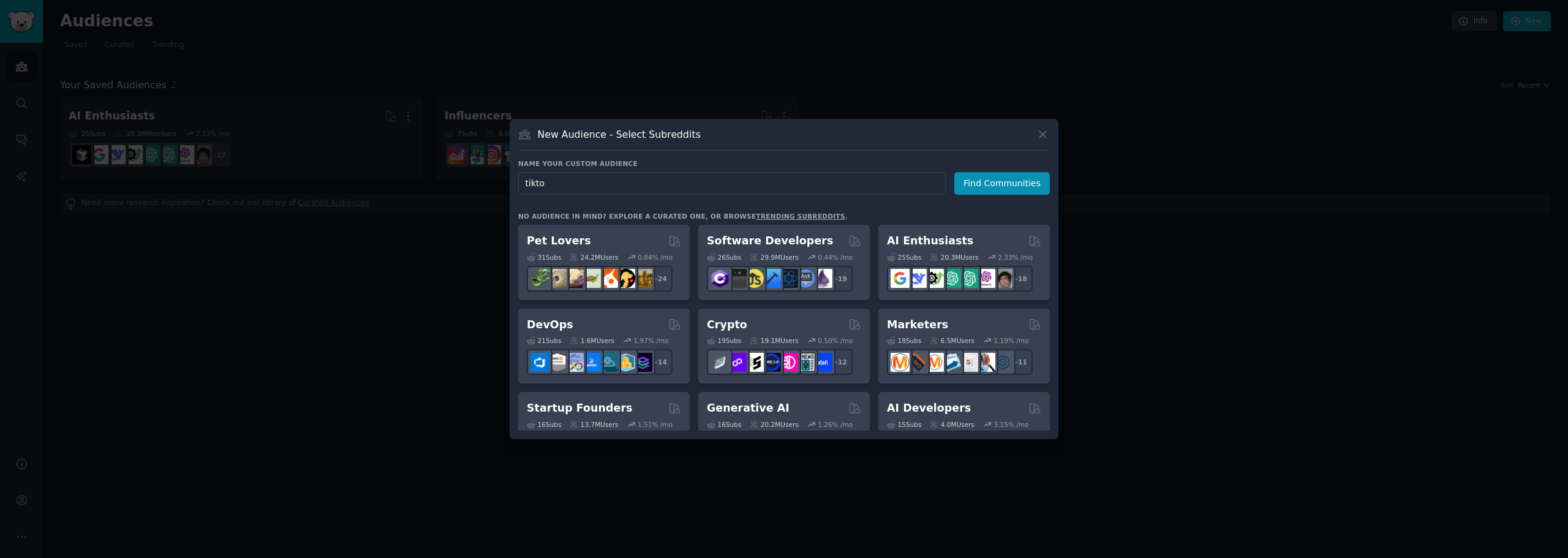
type input "tiktok"
click button "Find Communities" at bounding box center [1001, 183] width 95 height 23
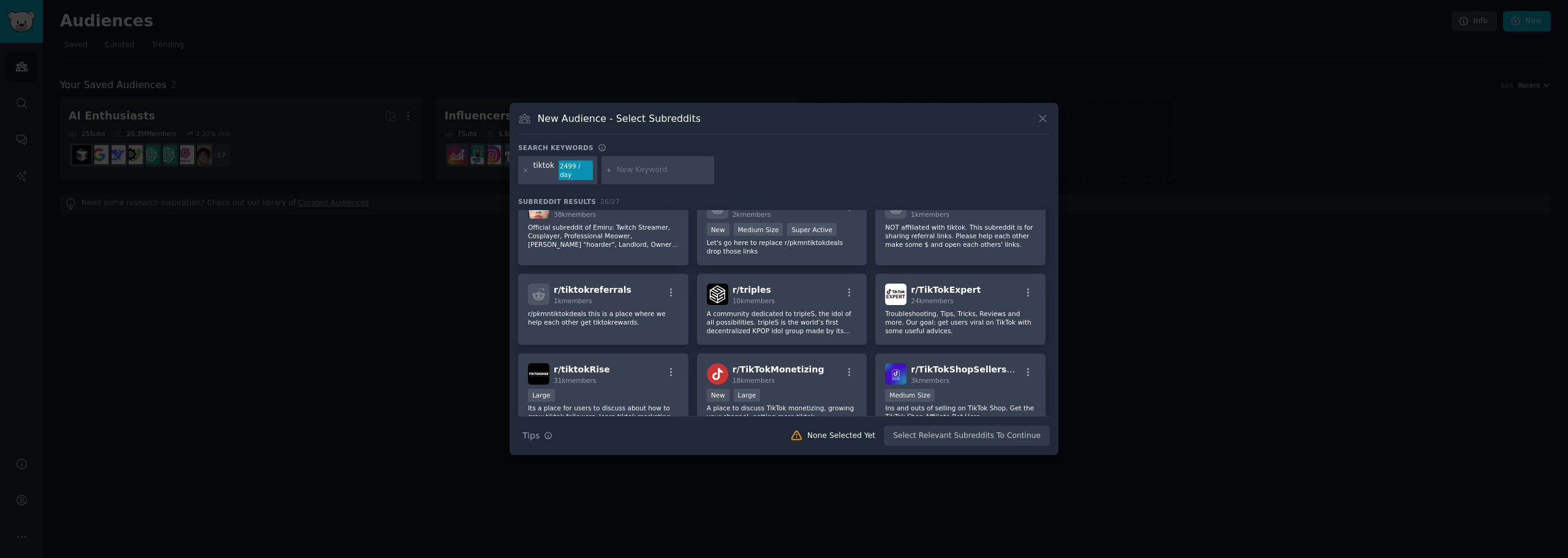
scroll to position [551, 0]
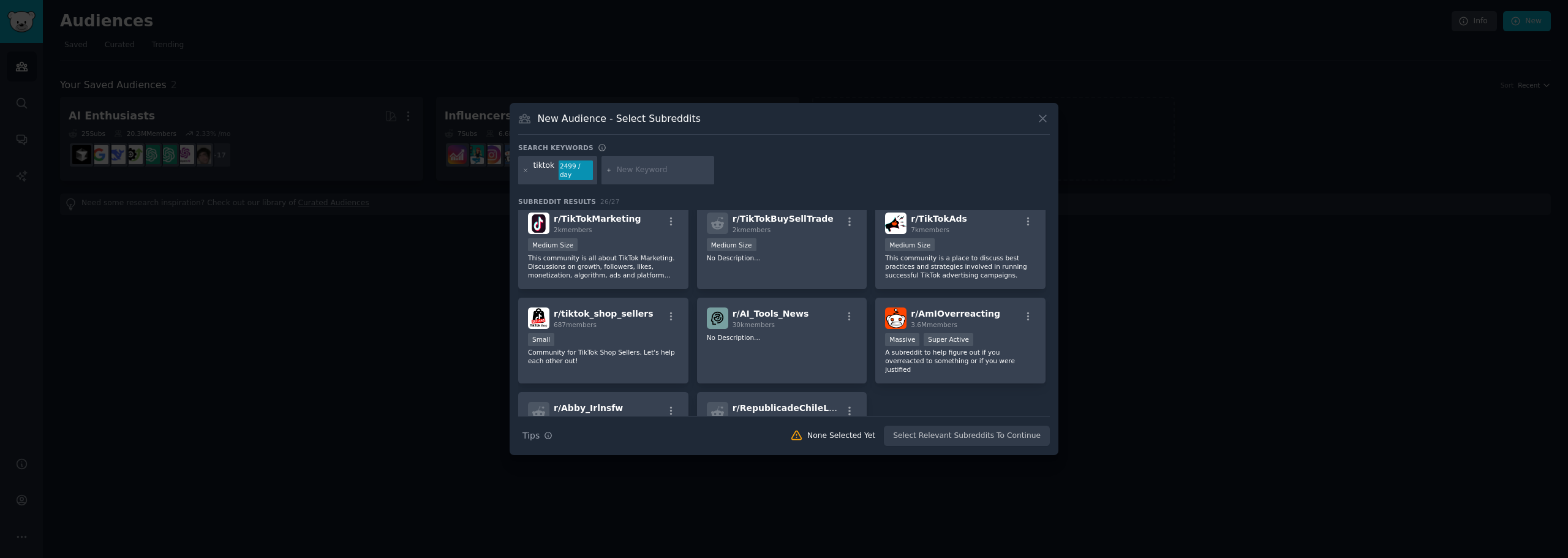
click at [1112, 361] on div at bounding box center [784, 279] width 1568 height 558
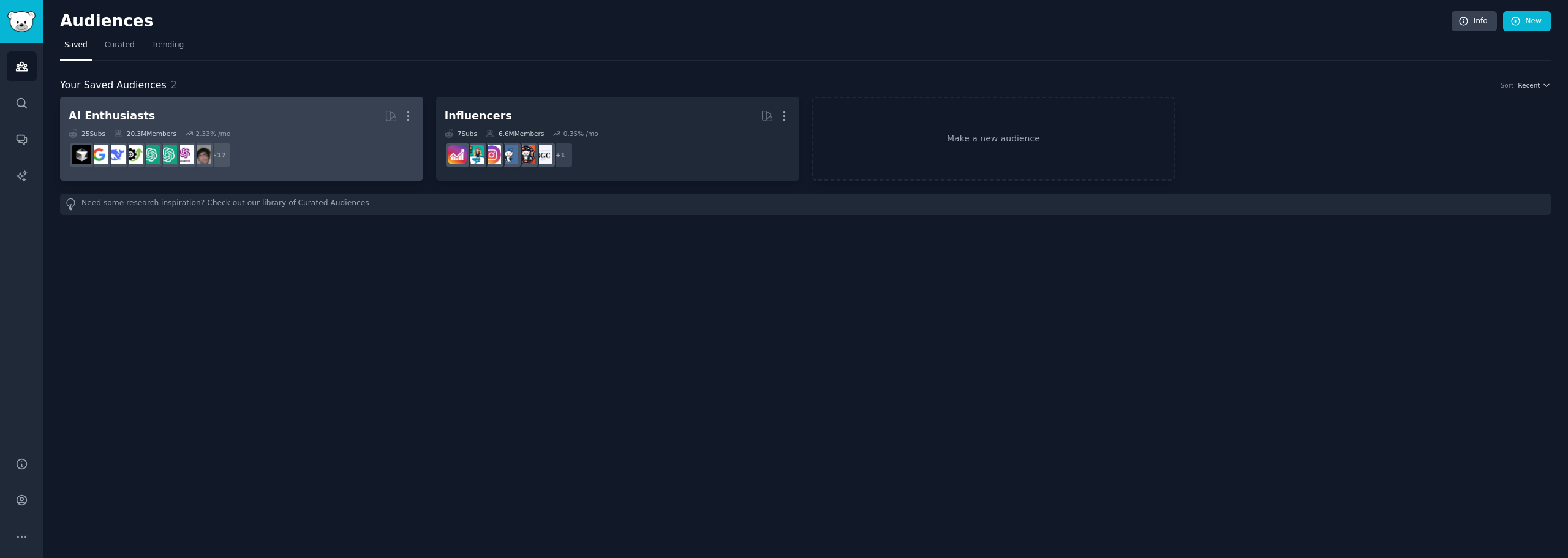
click at [267, 141] on dd "+ 17" at bounding box center [241, 154] width 346 height 34
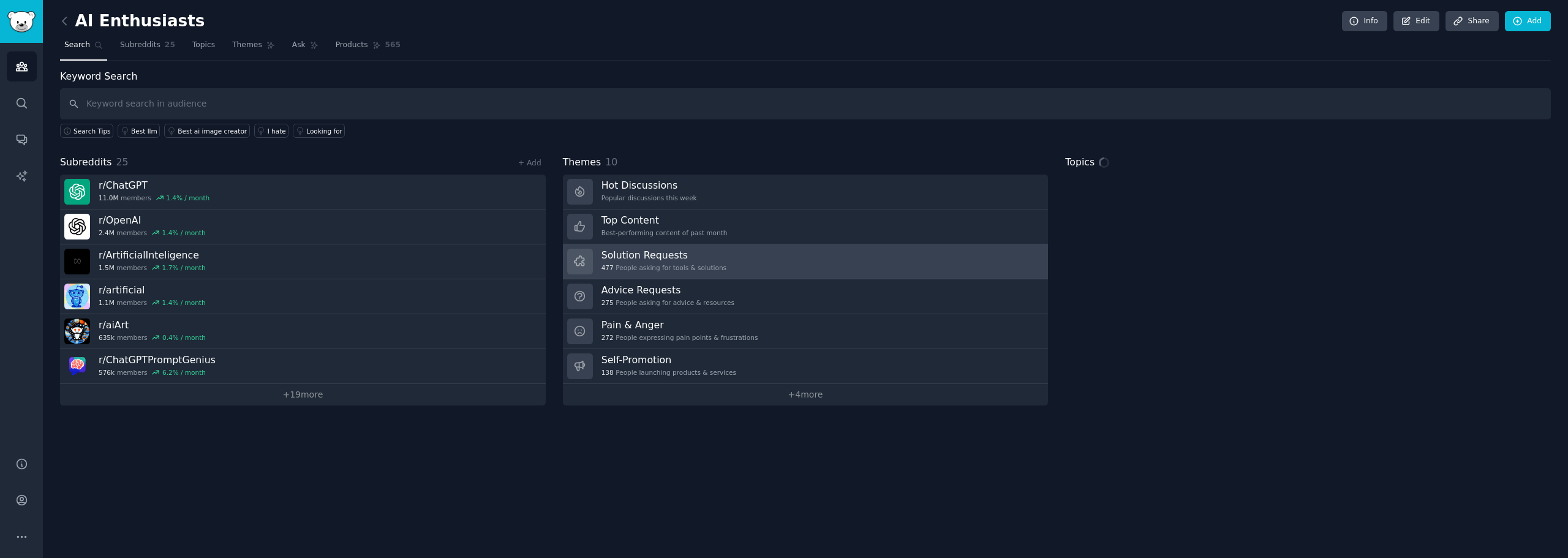
click at [628, 260] on h3 "Solution Requests" at bounding box center [664, 255] width 125 height 13
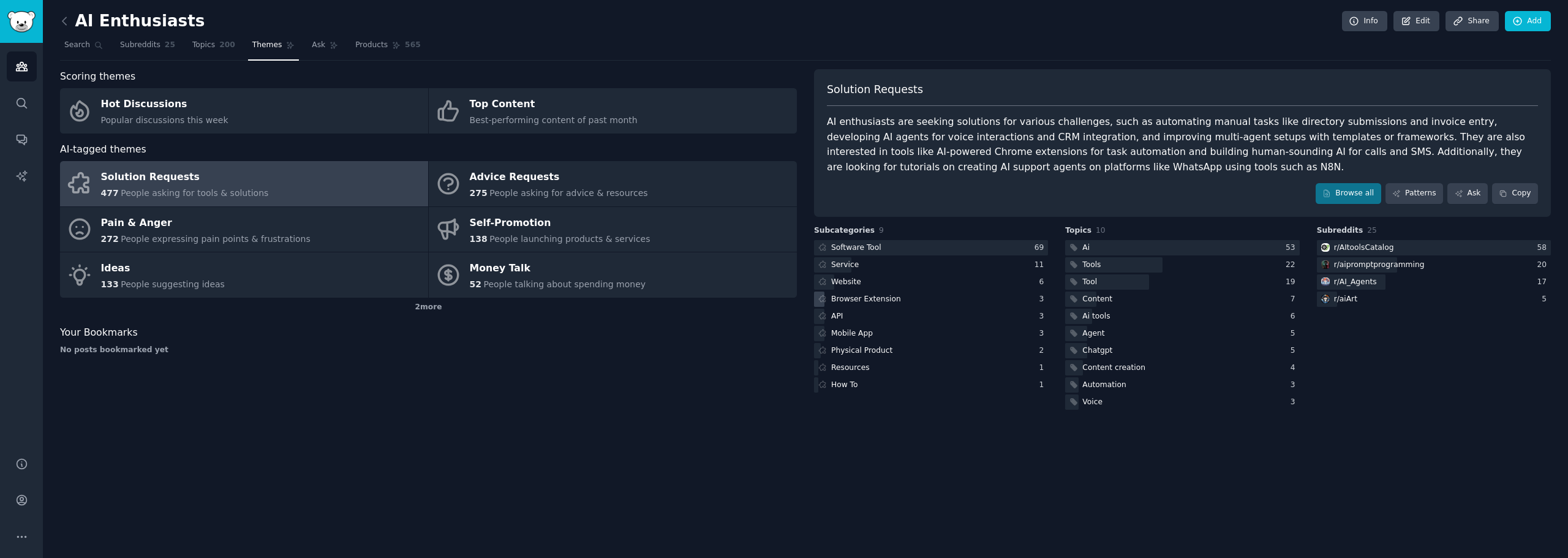
click at [883, 296] on div "Browser Extension" at bounding box center [866, 299] width 70 height 11
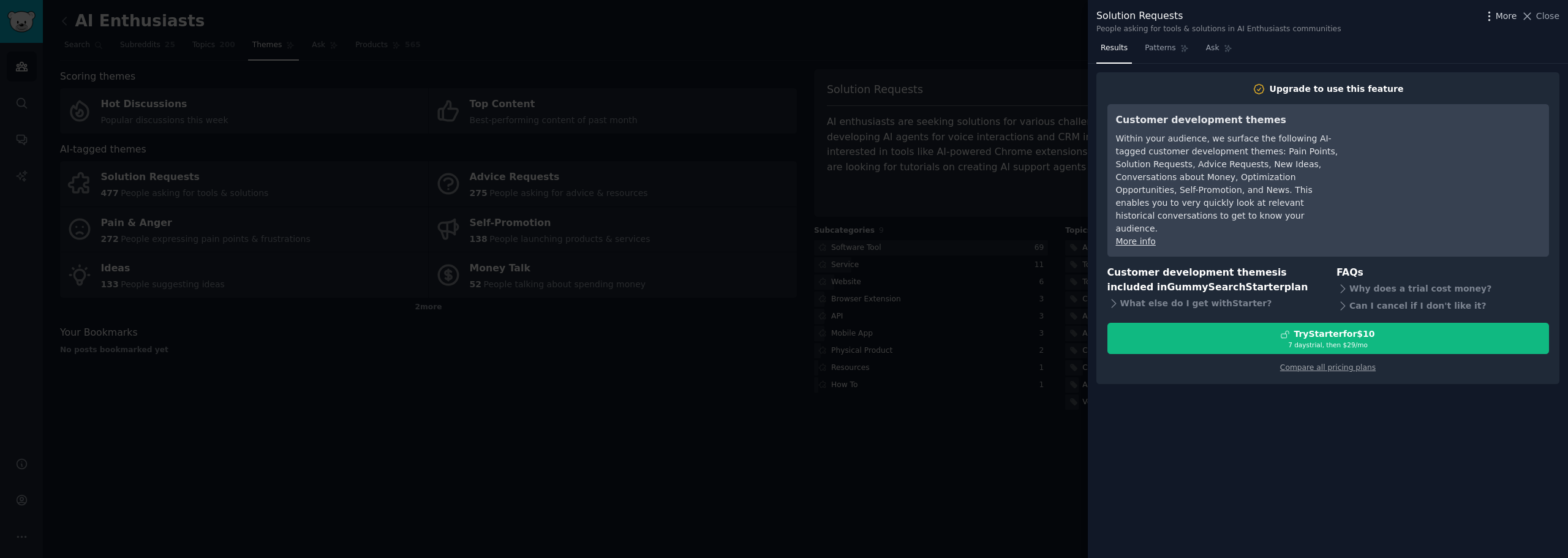
click at [1507, 17] on span "More" at bounding box center [1506, 16] width 21 height 13
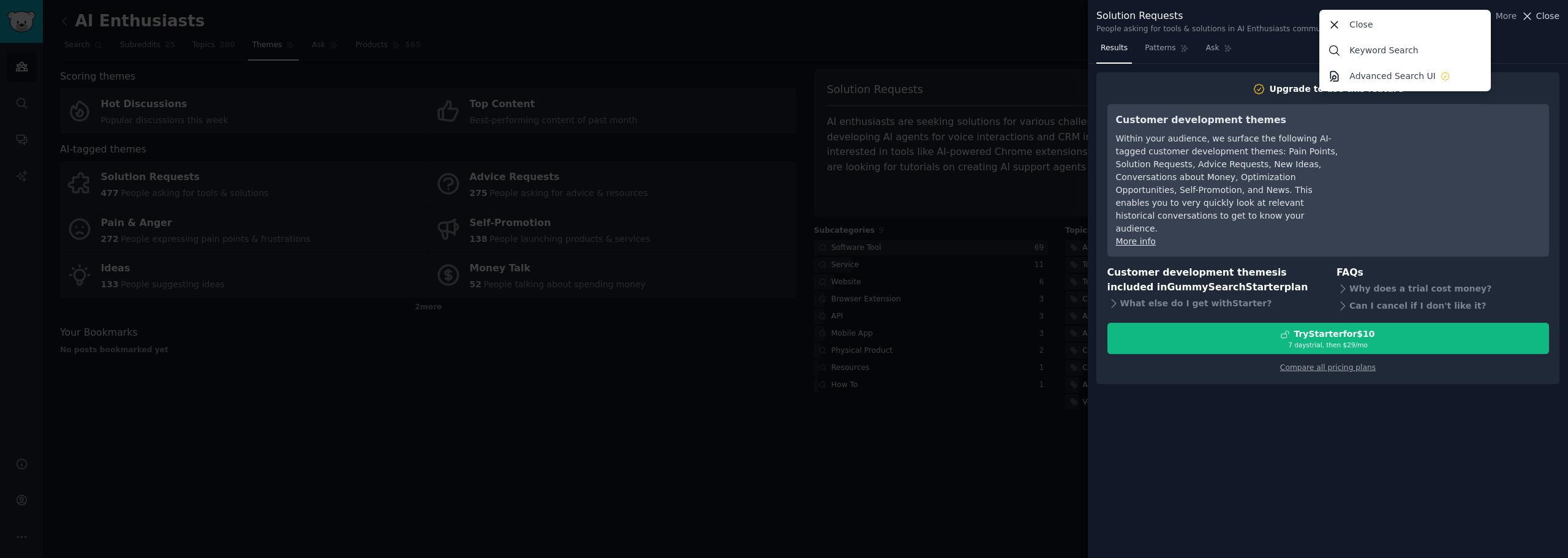
click at [1533, 14] on icon at bounding box center [1527, 16] width 13 height 13
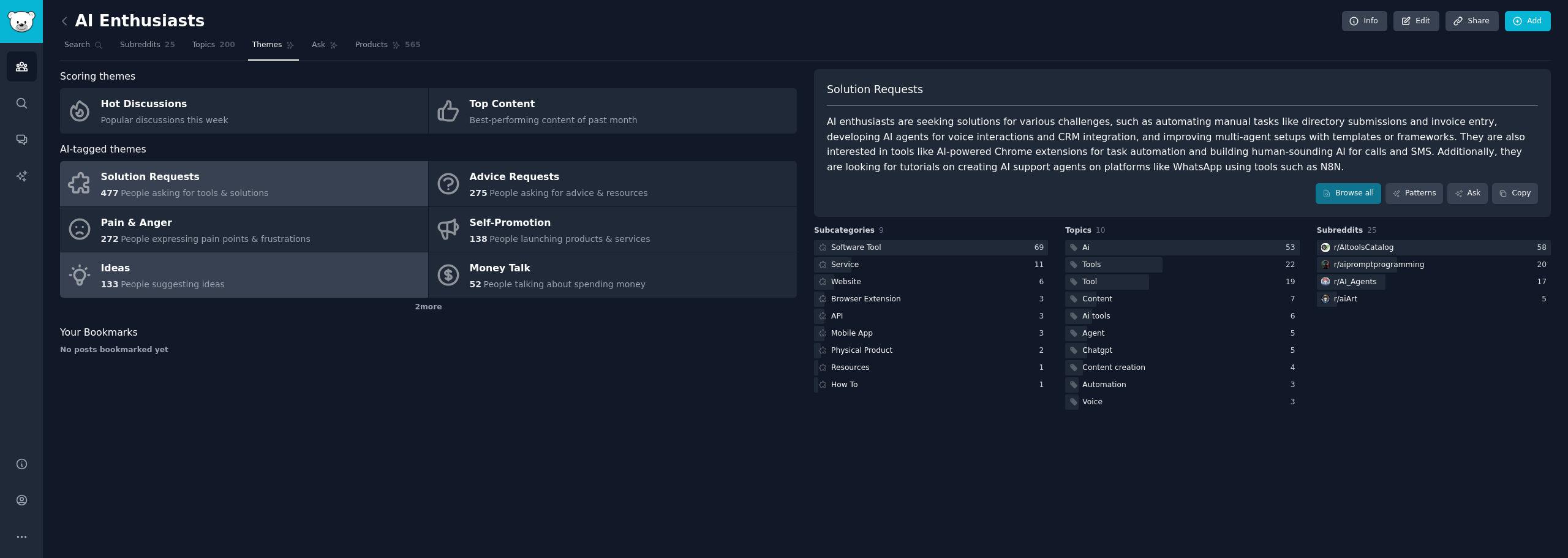
drag, startPoint x: 386, startPoint y: 433, endPoint x: 117, endPoint y: 256, distance: 322.0
click at [377, 428] on div "AI Enthusiasts Info Edit Share Add Search Subreddits 25 Topics 200 Themes Ask P…" at bounding box center [805, 279] width 1525 height 558
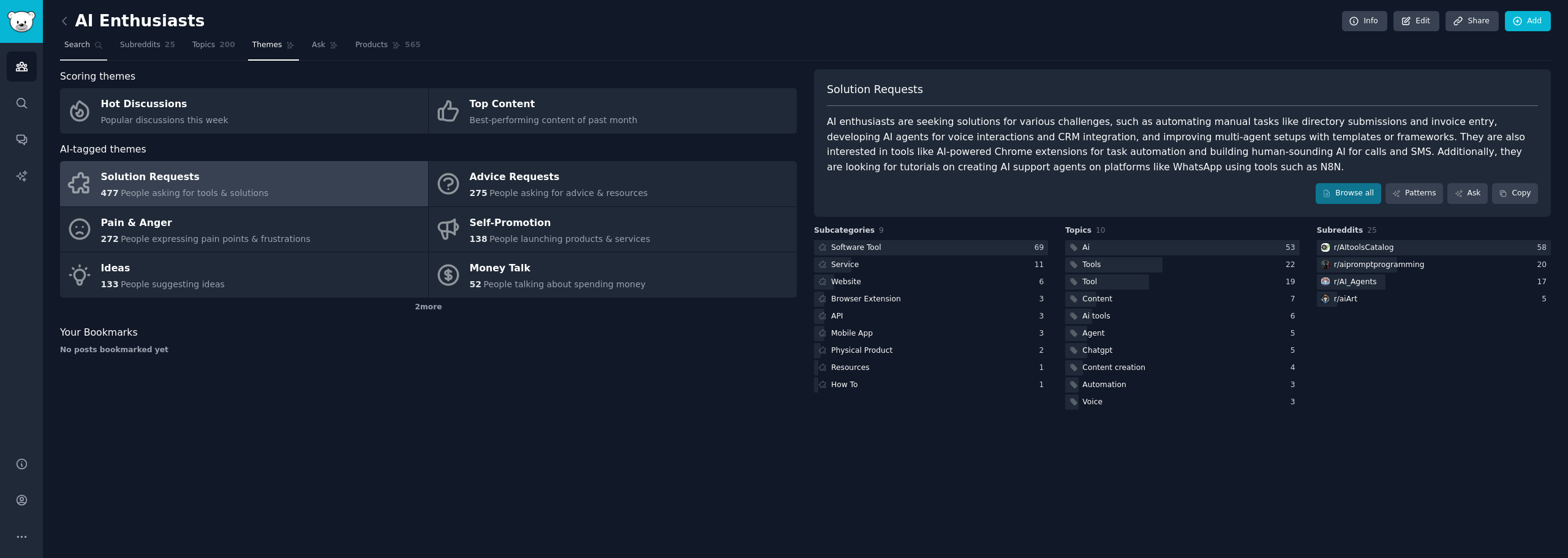
click at [81, 49] on span "Search" at bounding box center [77, 45] width 26 height 11
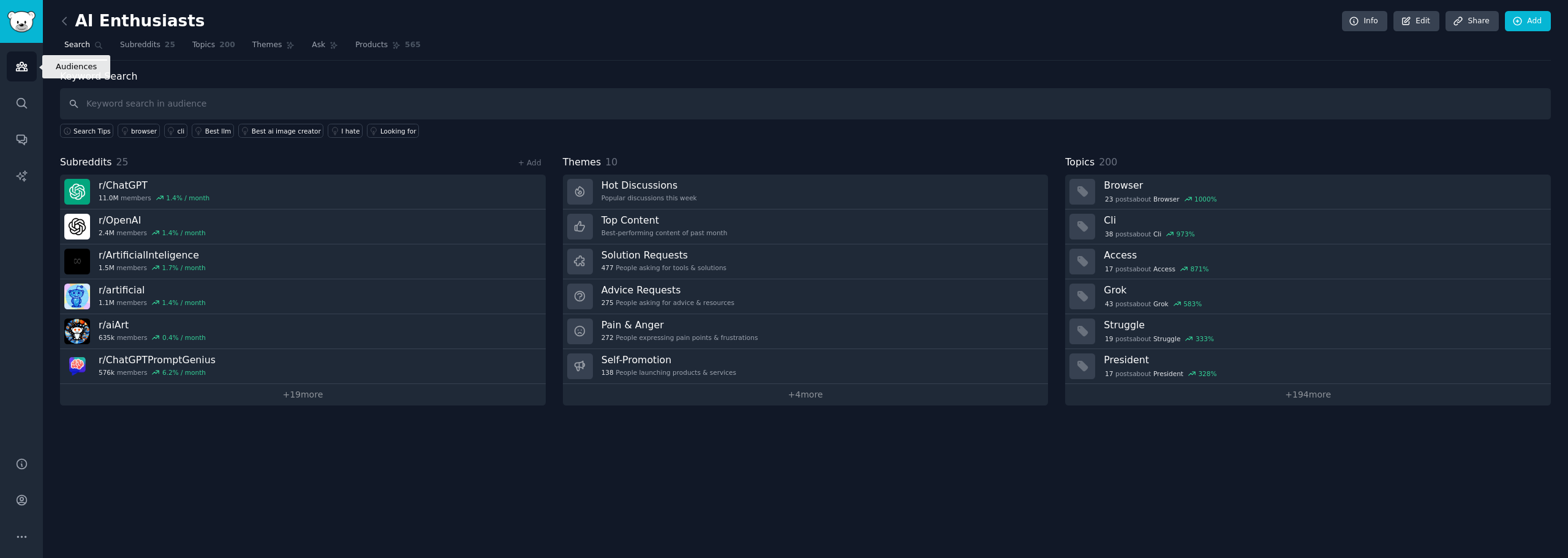
click at [27, 71] on icon "Sidebar" at bounding box center [21, 66] width 11 height 8
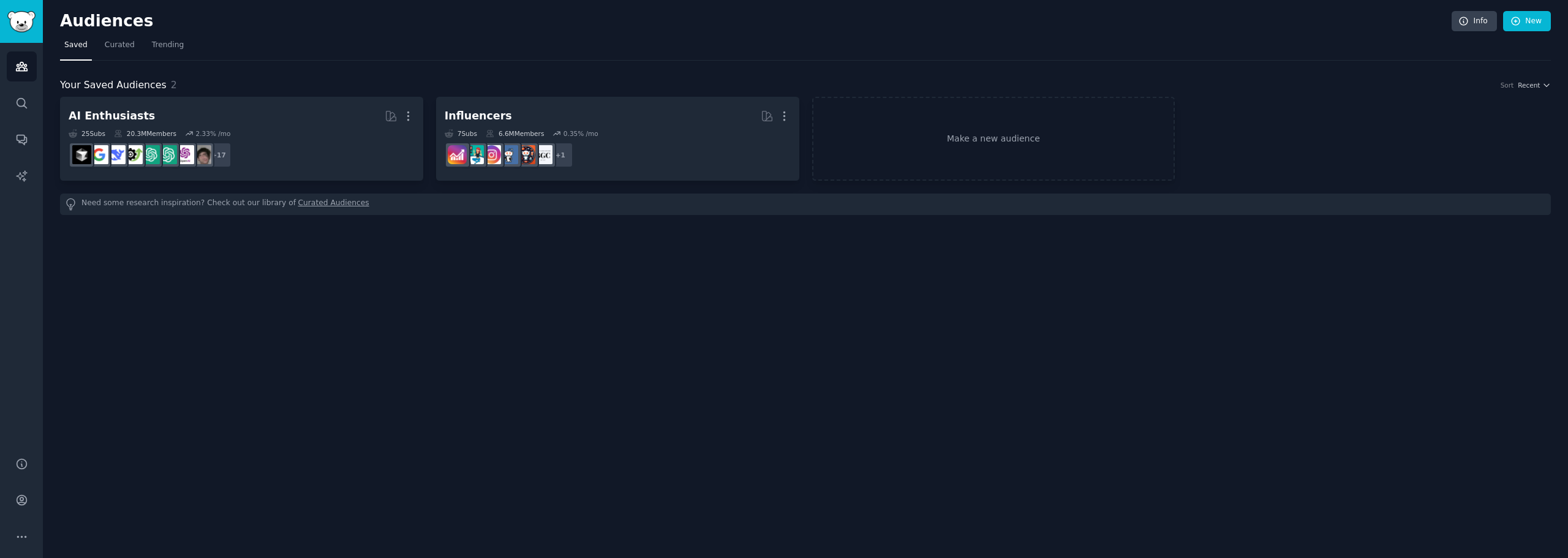
click at [323, 204] on link "Curated Audiences" at bounding box center [334, 204] width 71 height 13
